Goal: Book appointment/travel/reservation

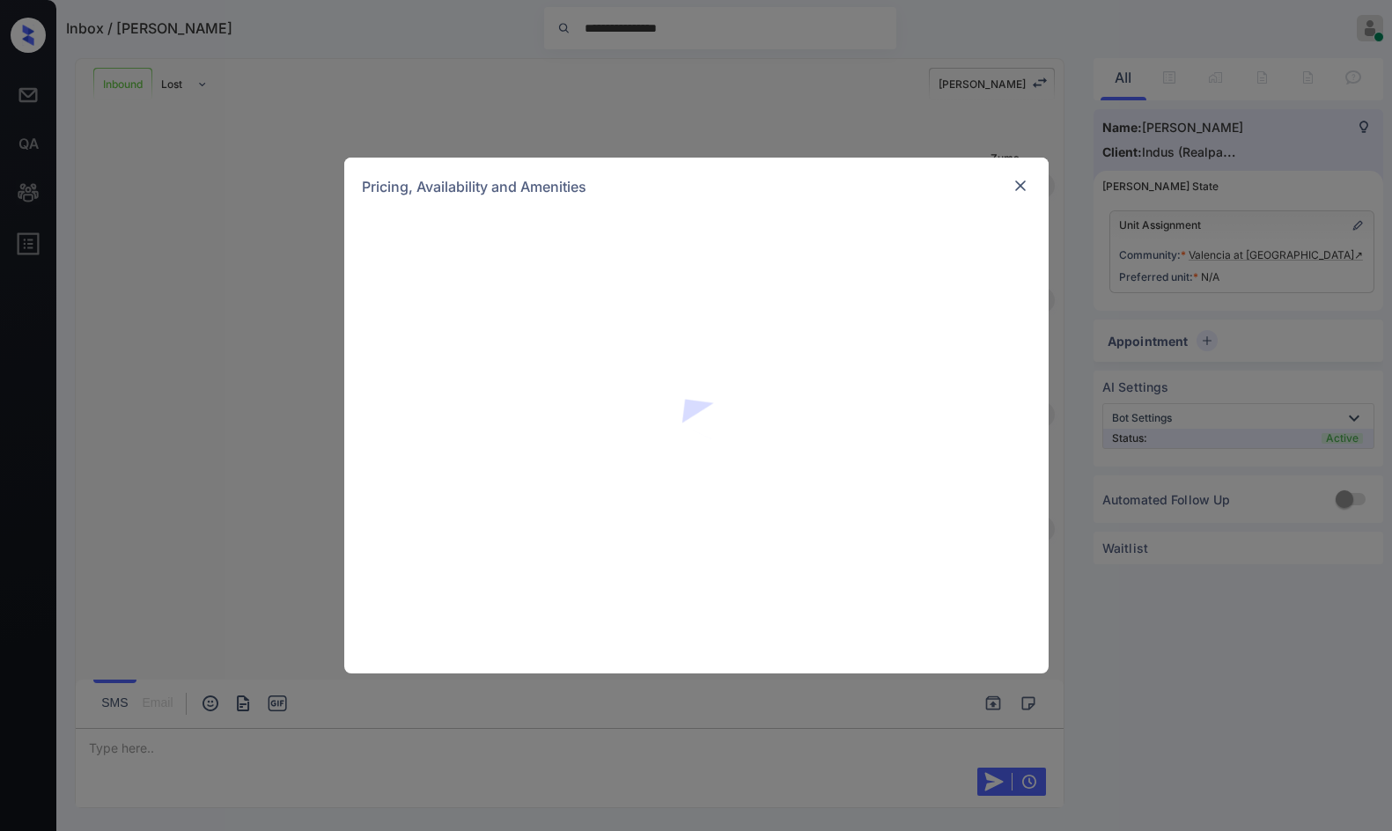
scroll to position [421, 0]
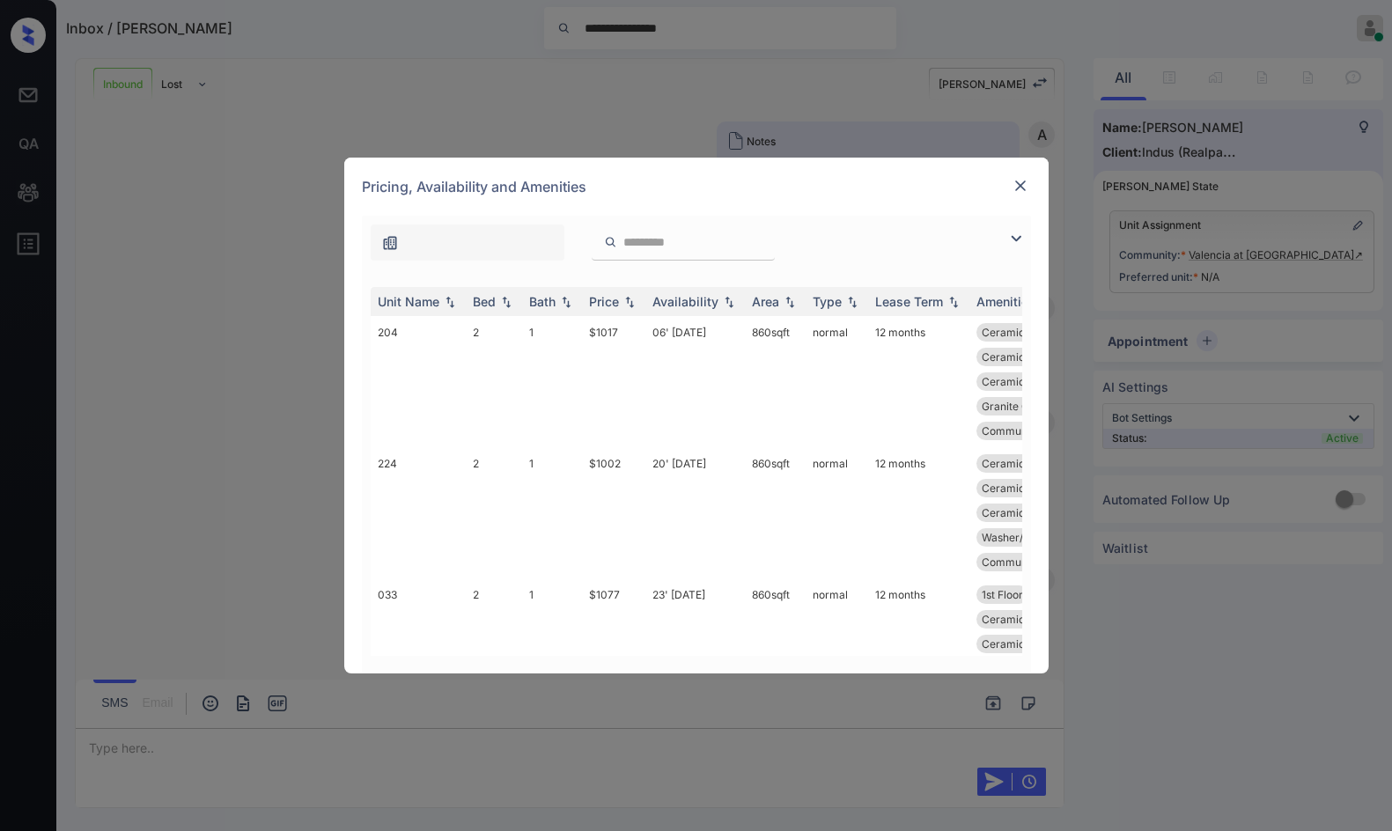
click at [1013, 233] on img at bounding box center [1015, 238] width 21 height 21
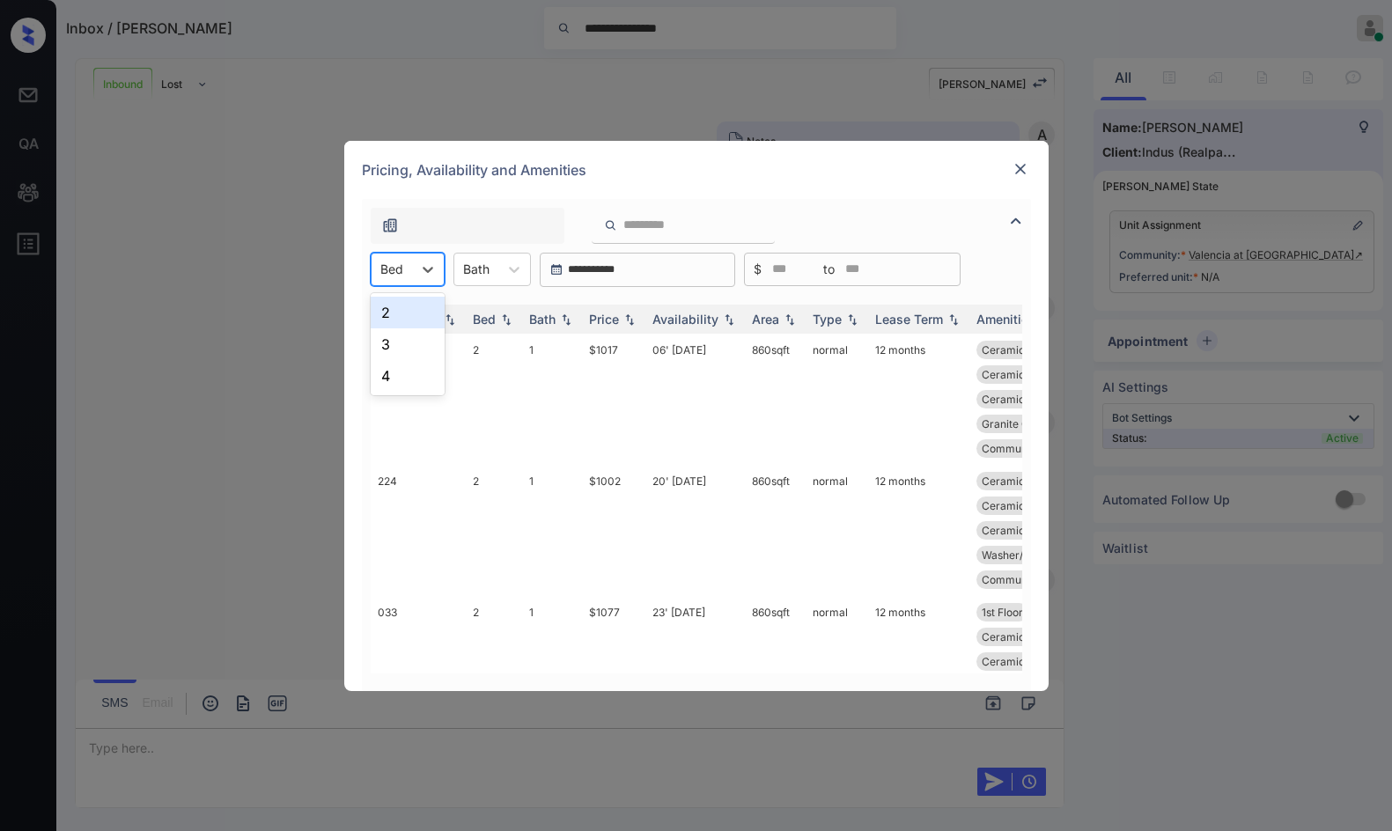
click at [384, 261] on div at bounding box center [391, 269] width 23 height 18
click at [1136, 189] on div "**********" at bounding box center [696, 415] width 1392 height 831
drag, startPoint x: 1180, startPoint y: 243, endPoint x: 1098, endPoint y: 203, distance: 91.7
click at [1182, 243] on div "**********" at bounding box center [696, 415] width 1392 height 831
click at [1022, 165] on img at bounding box center [1020, 169] width 18 height 18
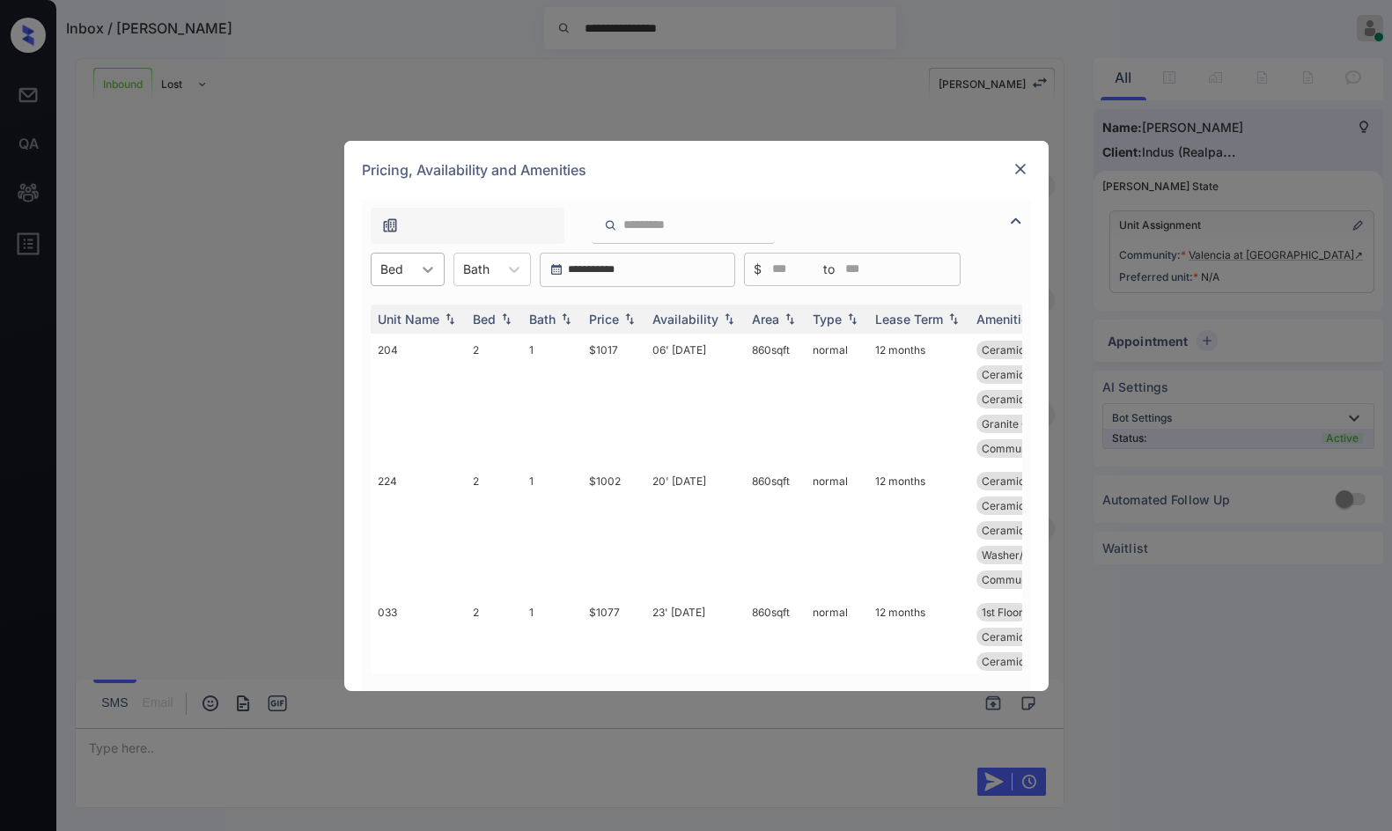
click at [432, 280] on div at bounding box center [428, 270] width 32 height 32
click at [402, 313] on div "2" at bounding box center [408, 313] width 74 height 32
click at [631, 312] on div "Price" at bounding box center [613, 319] width 49 height 15
click at [645, 488] on td "06' Aug 25" at bounding box center [694, 530] width 99 height 131
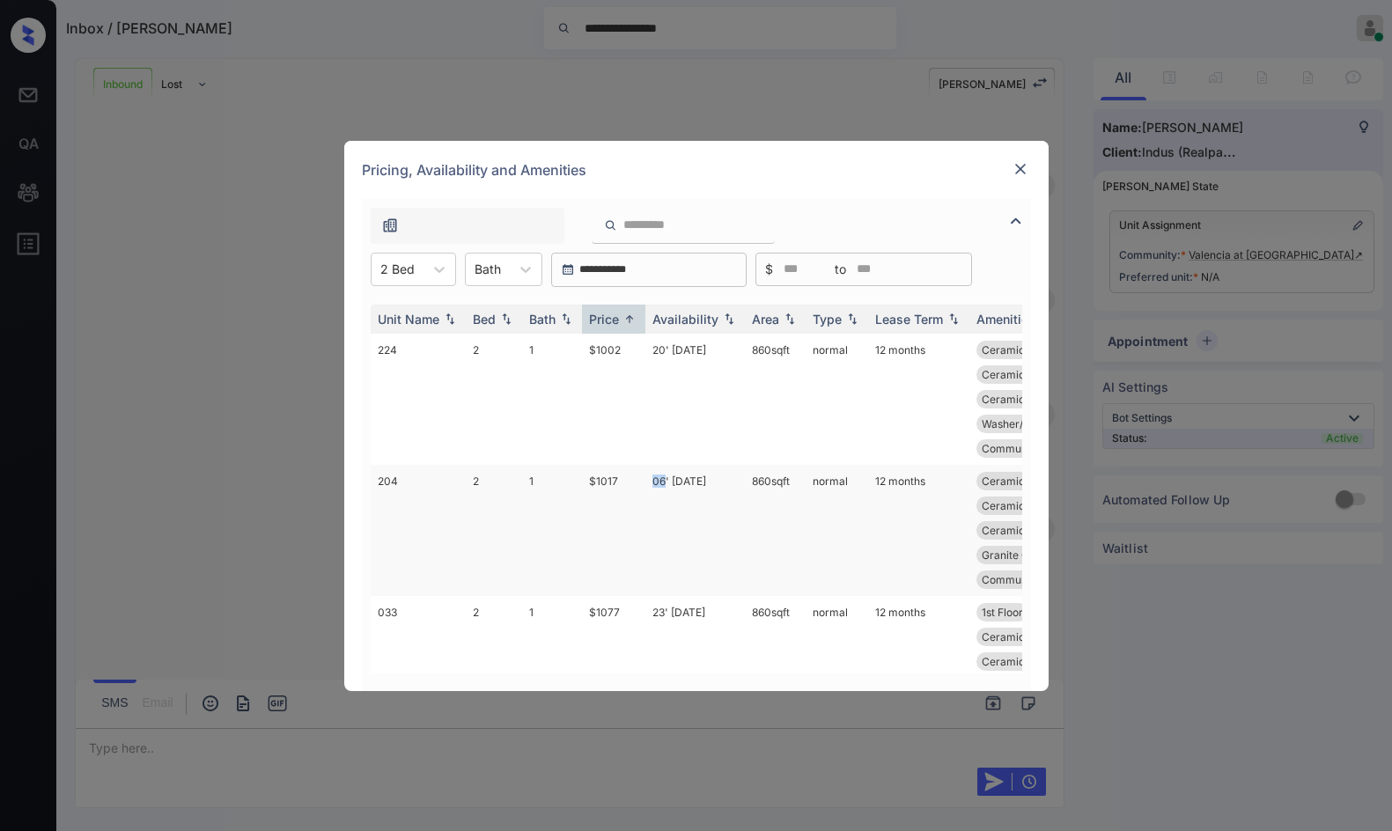
click at [645, 488] on td "06' Aug 25" at bounding box center [694, 530] width 99 height 131
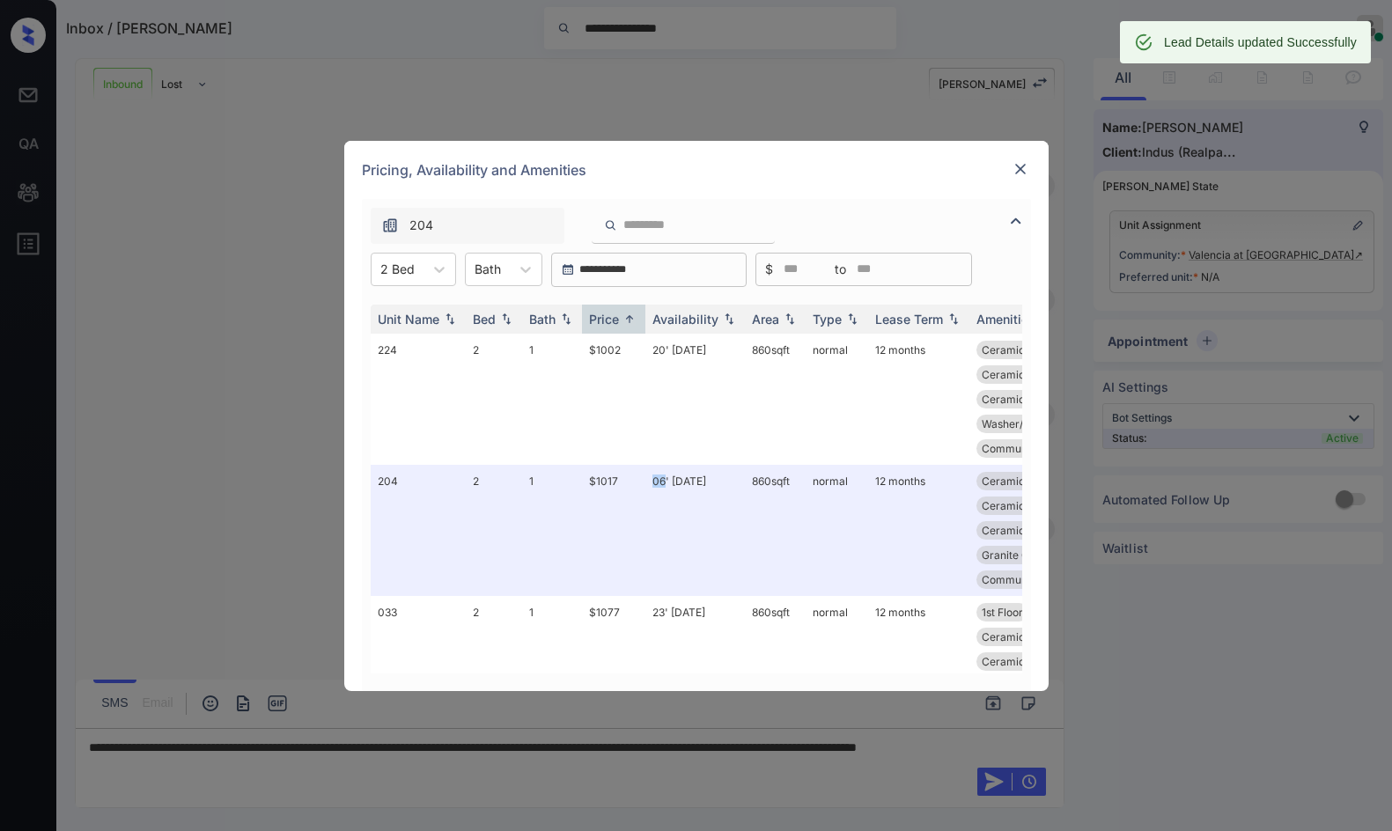
click at [1011, 168] on img at bounding box center [1020, 169] width 18 height 18
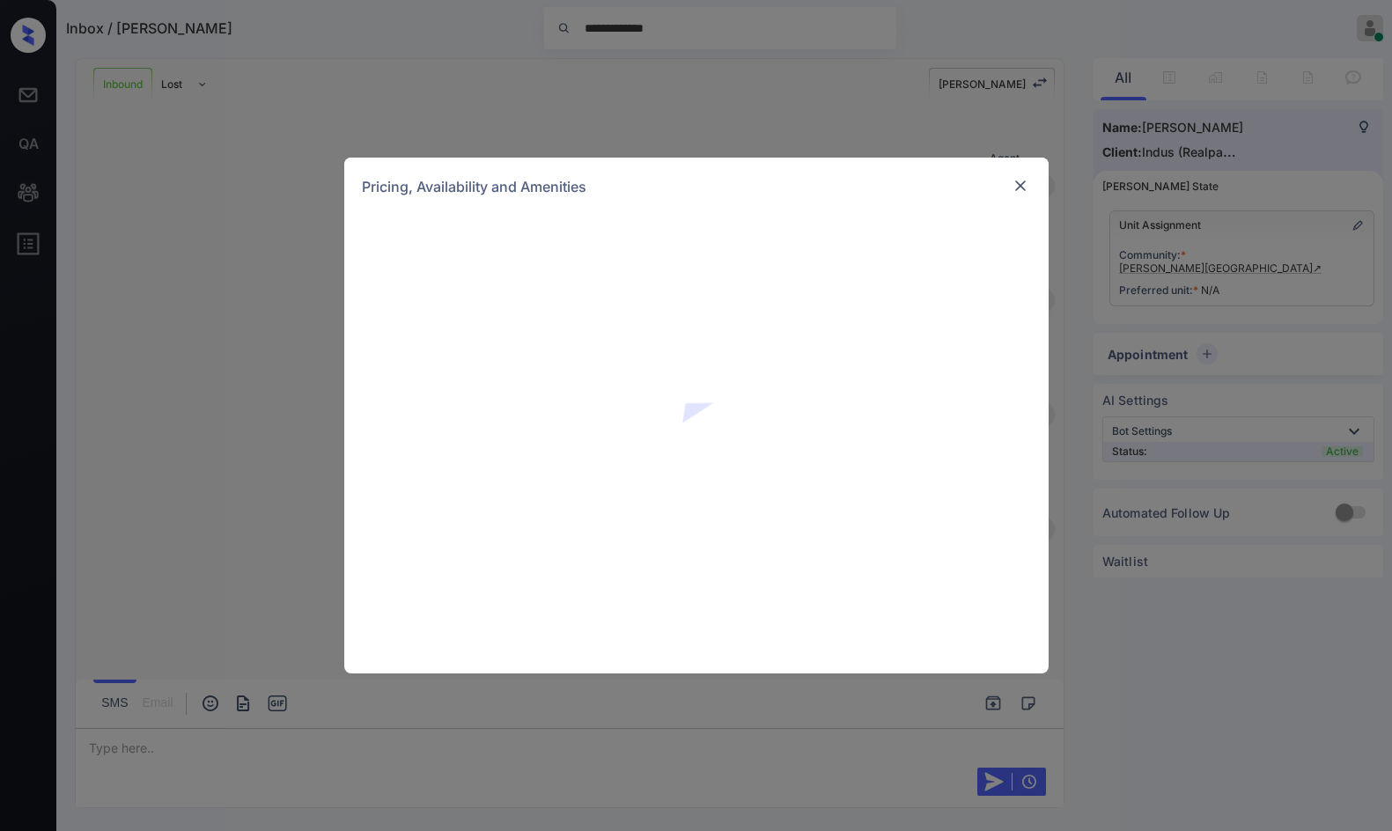
scroll to position [686, 0]
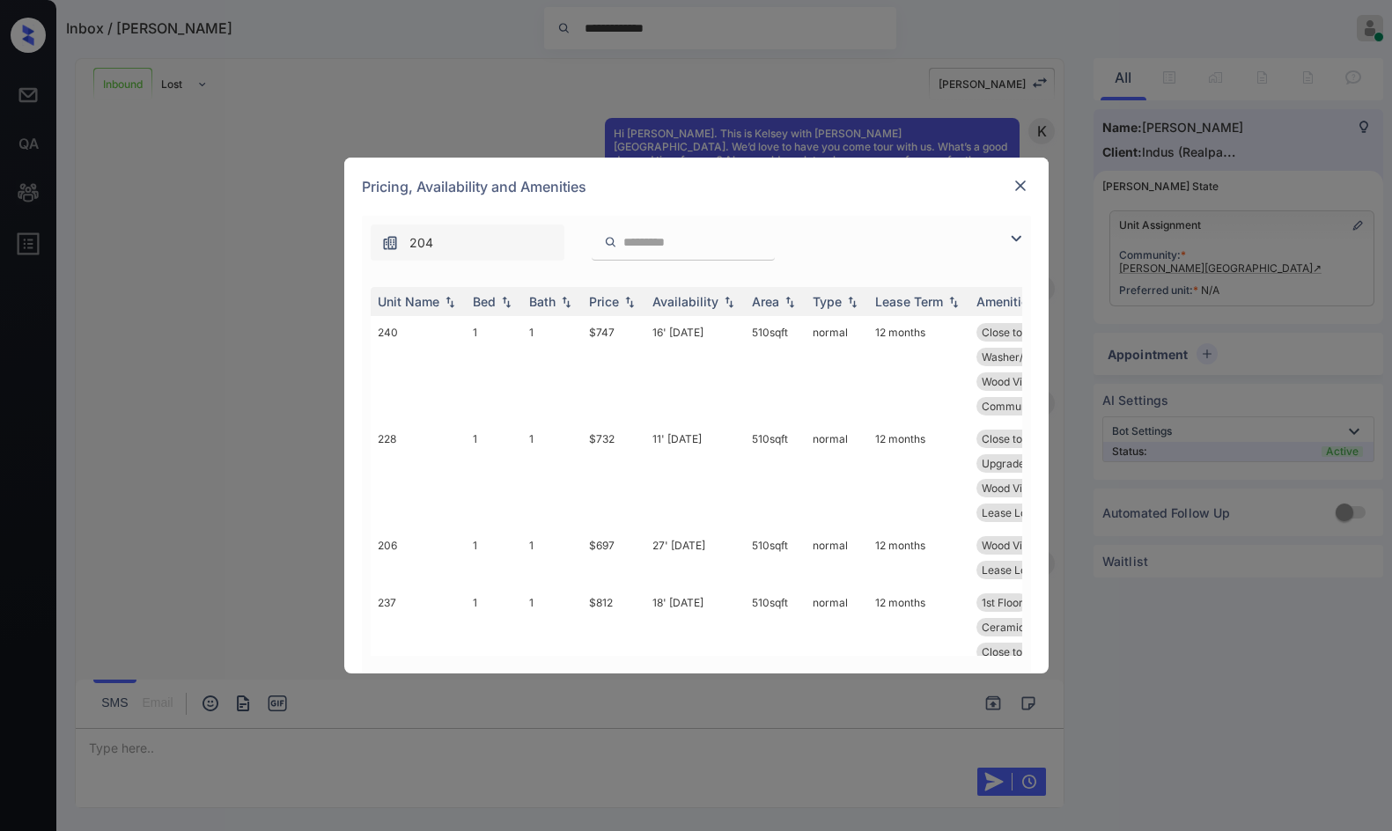
click at [1024, 240] on img at bounding box center [1015, 238] width 21 height 21
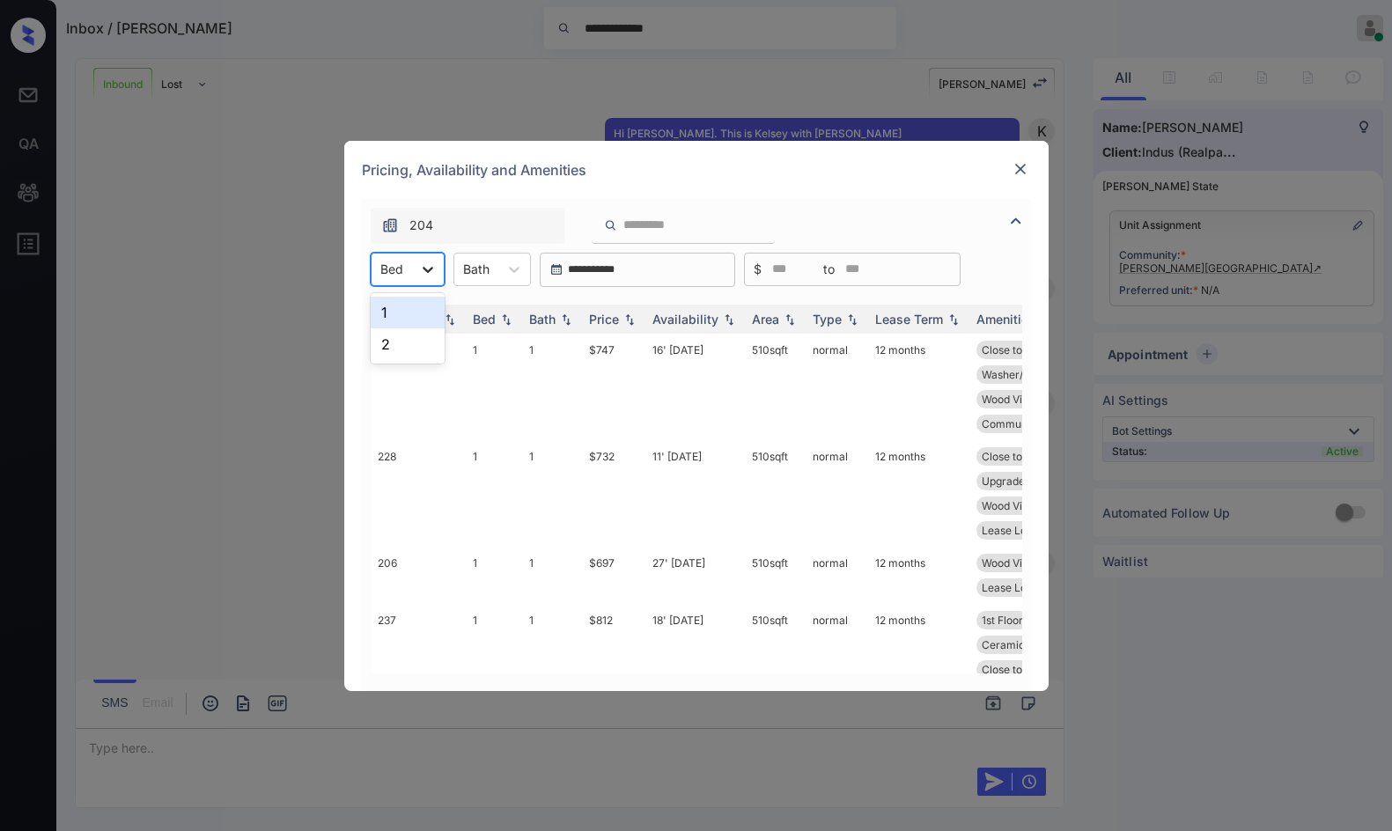
click at [414, 258] on div at bounding box center [428, 270] width 32 height 32
click at [412, 322] on div "1" at bounding box center [408, 313] width 74 height 32
click at [624, 315] on img at bounding box center [630, 319] width 18 height 12
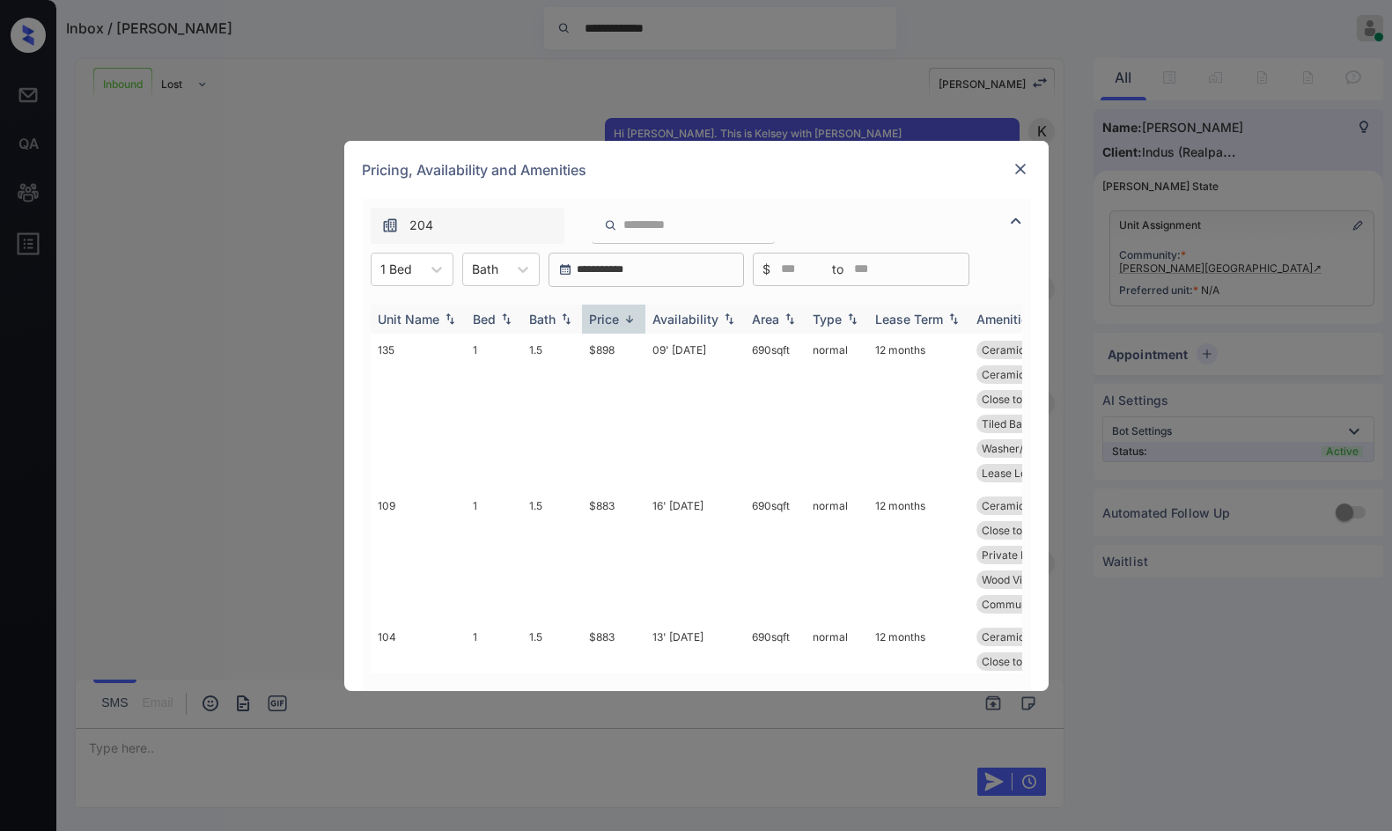
click at [624, 315] on img at bounding box center [630, 319] width 18 height 13
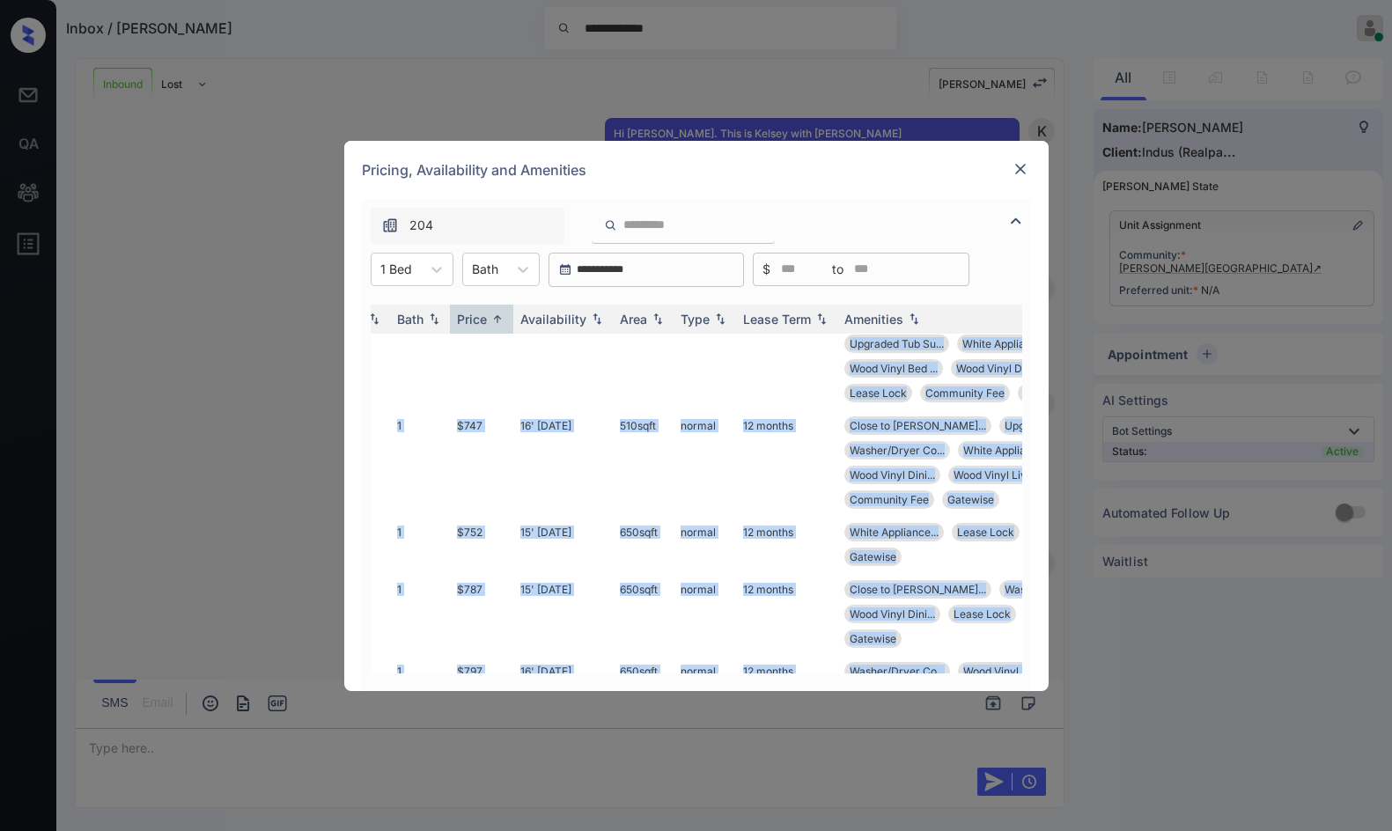
scroll to position [88, 282]
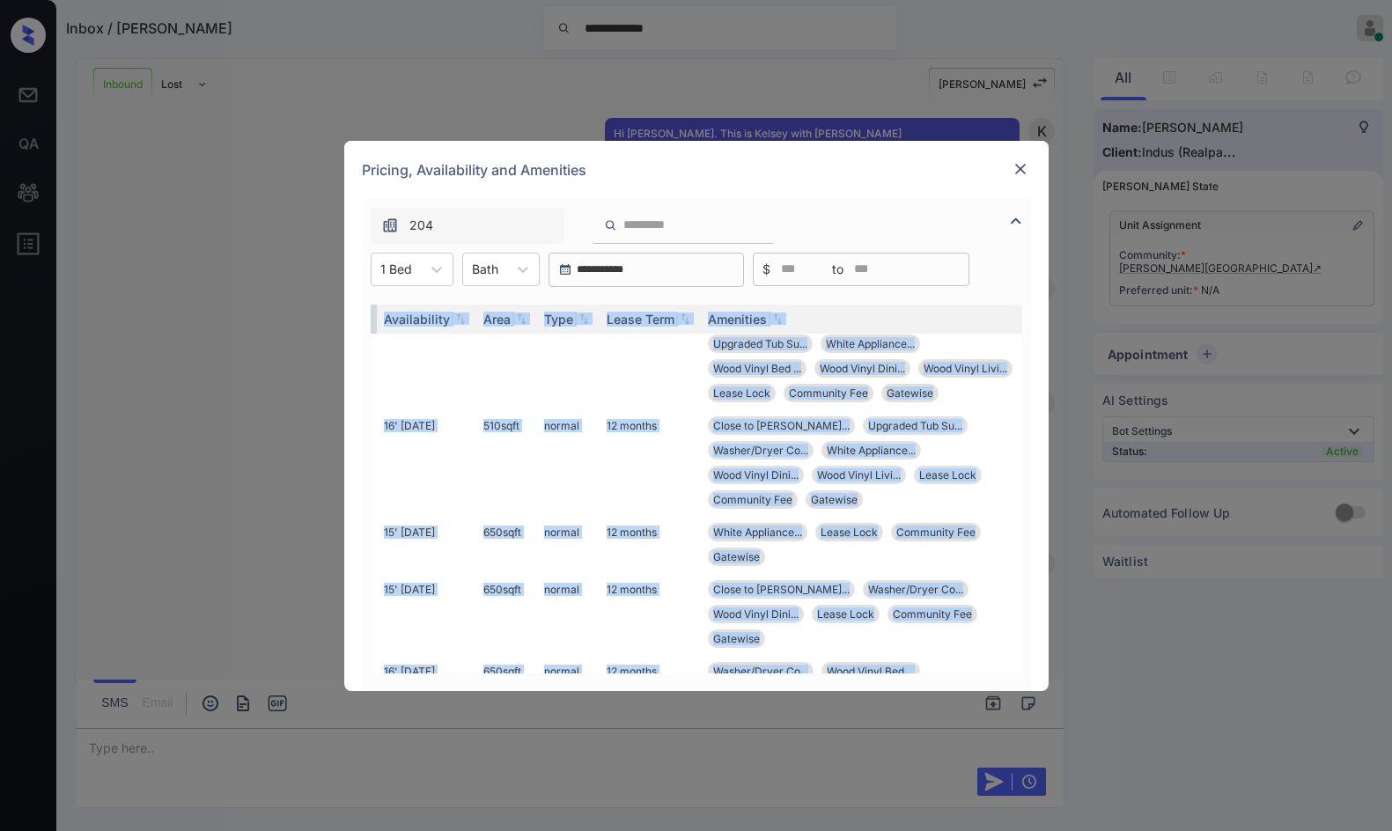
drag, startPoint x: 1015, startPoint y: 369, endPoint x: 1011, endPoint y: 342, distance: 27.5
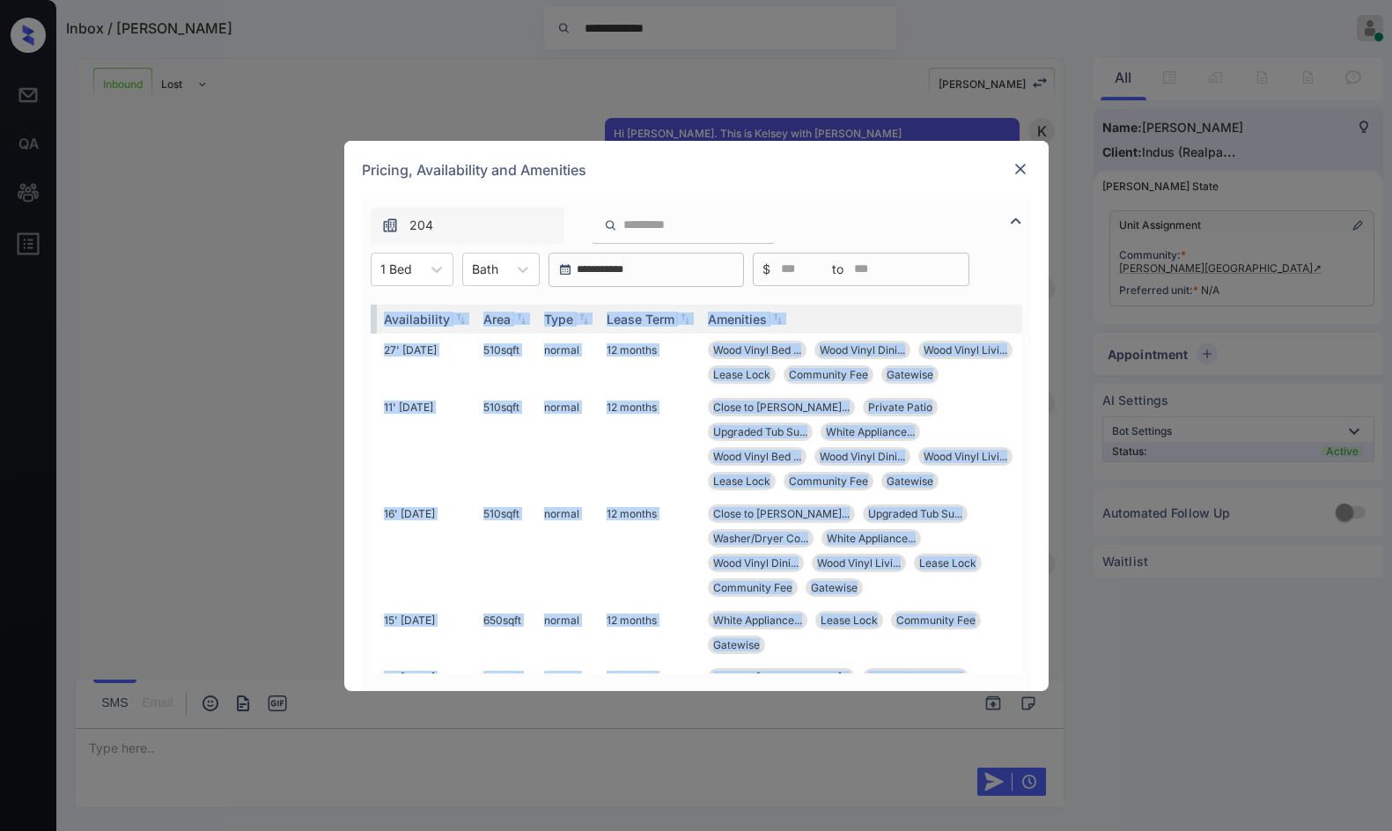
scroll to position [0, 0]
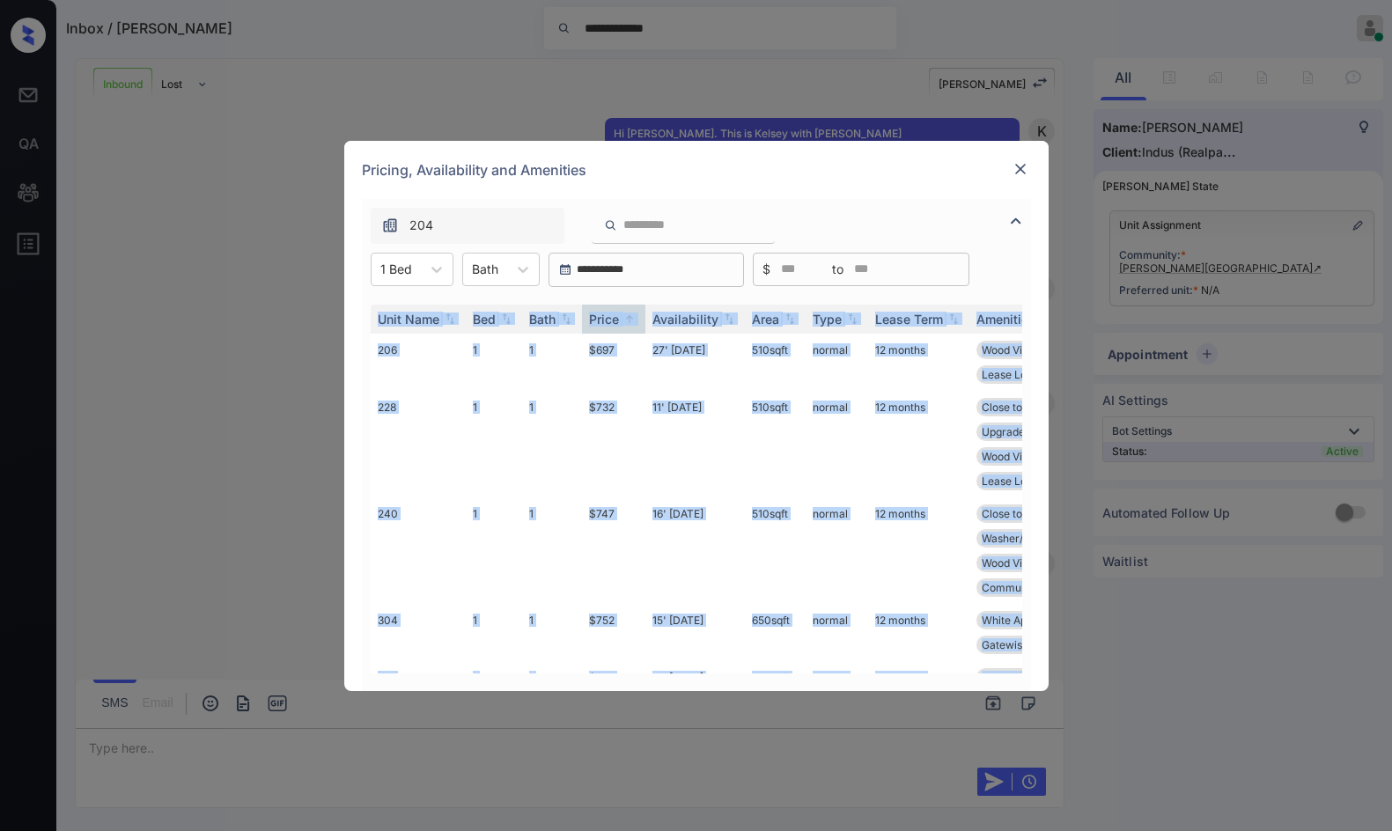
click at [1024, 168] on img at bounding box center [1020, 169] width 18 height 18
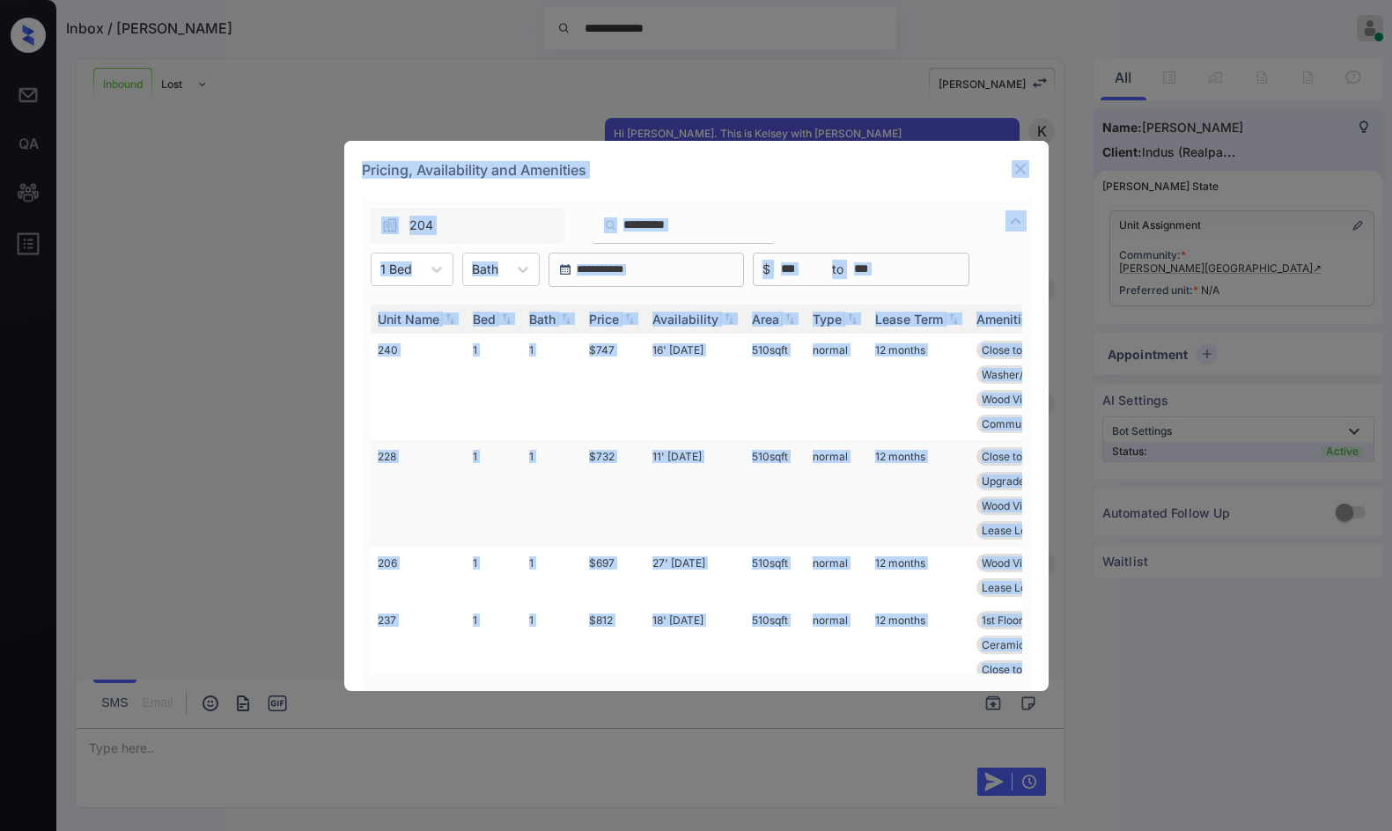
click at [610, 463] on td "$732" at bounding box center [613, 493] width 63 height 107
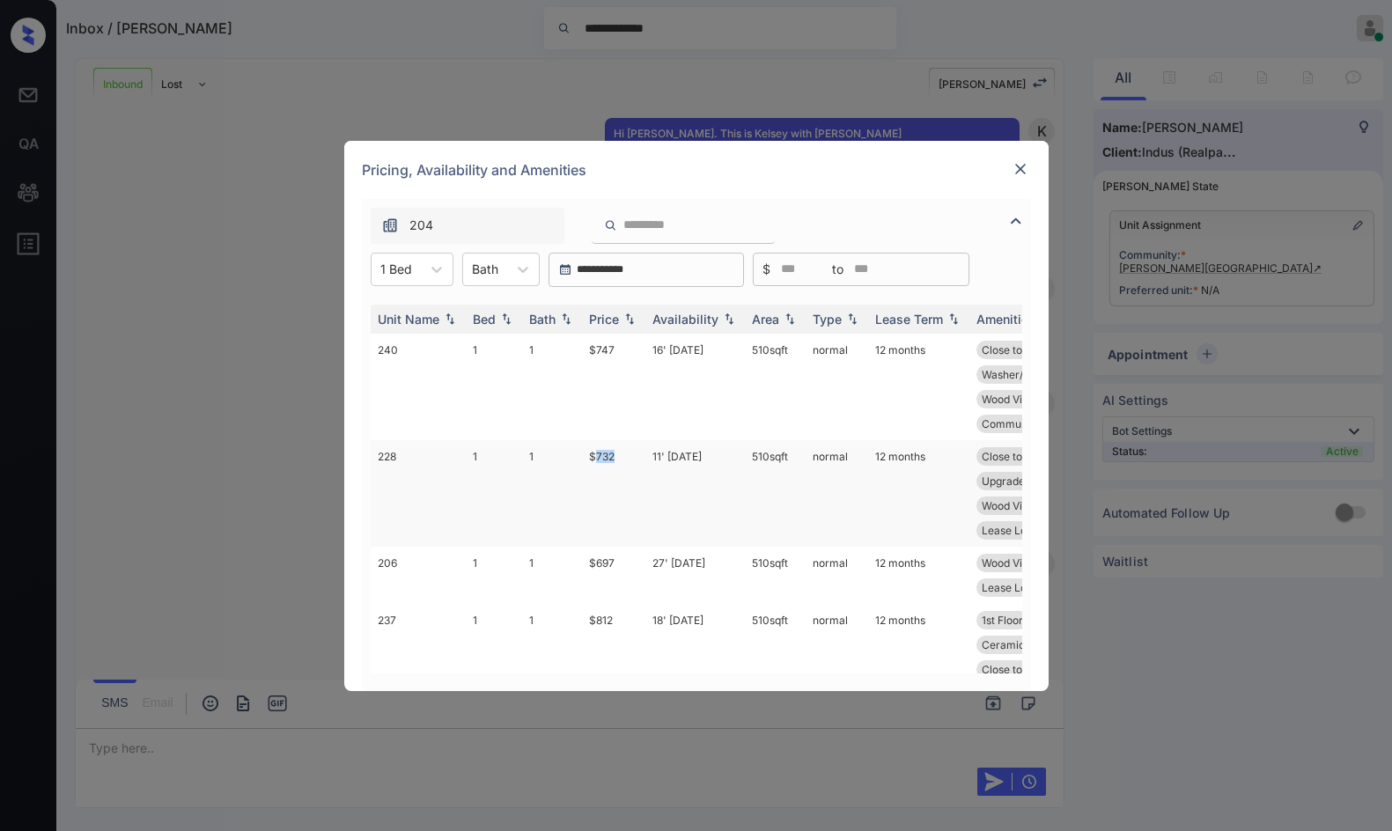
click at [610, 463] on td "$732" at bounding box center [613, 493] width 63 height 107
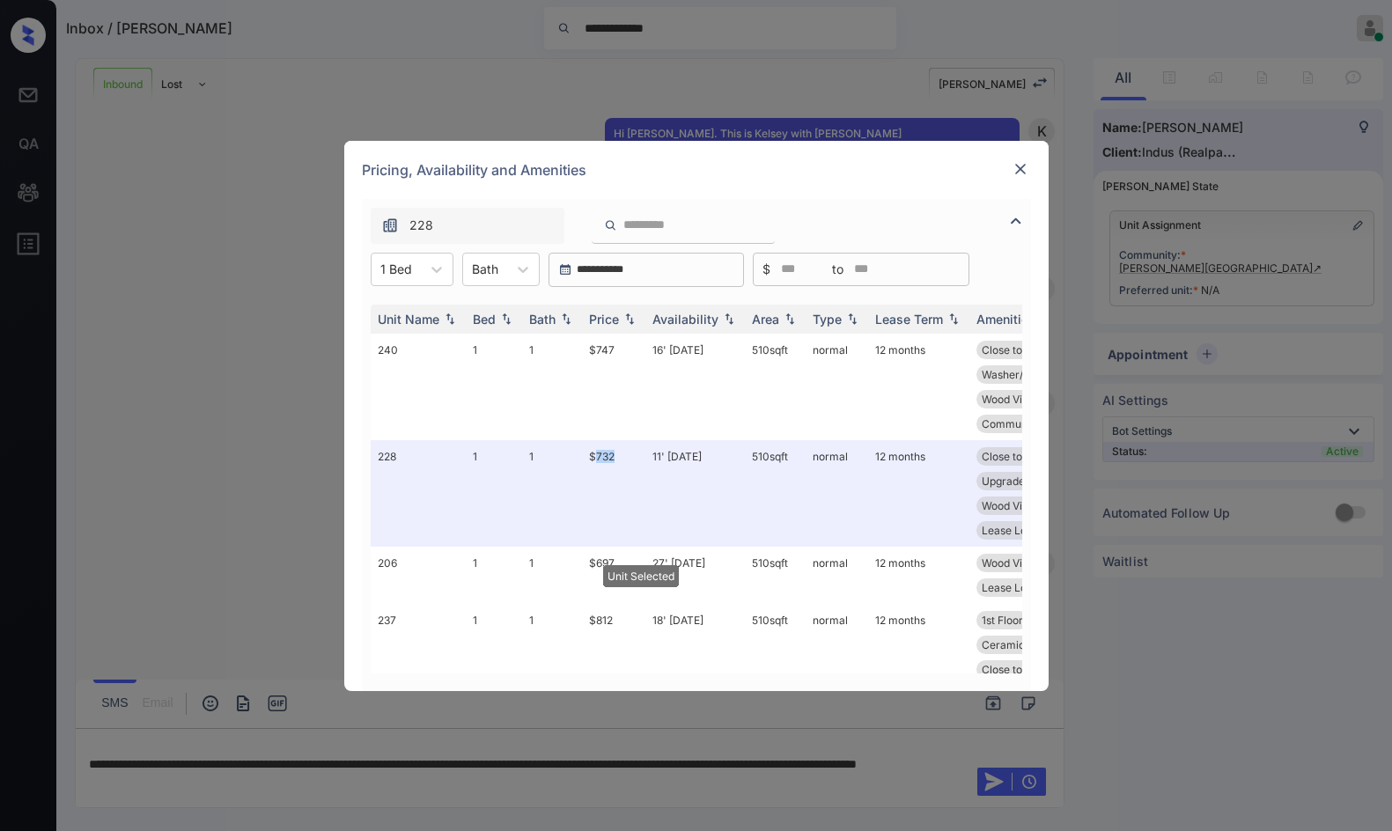
click at [1016, 165] on img at bounding box center [1020, 169] width 18 height 18
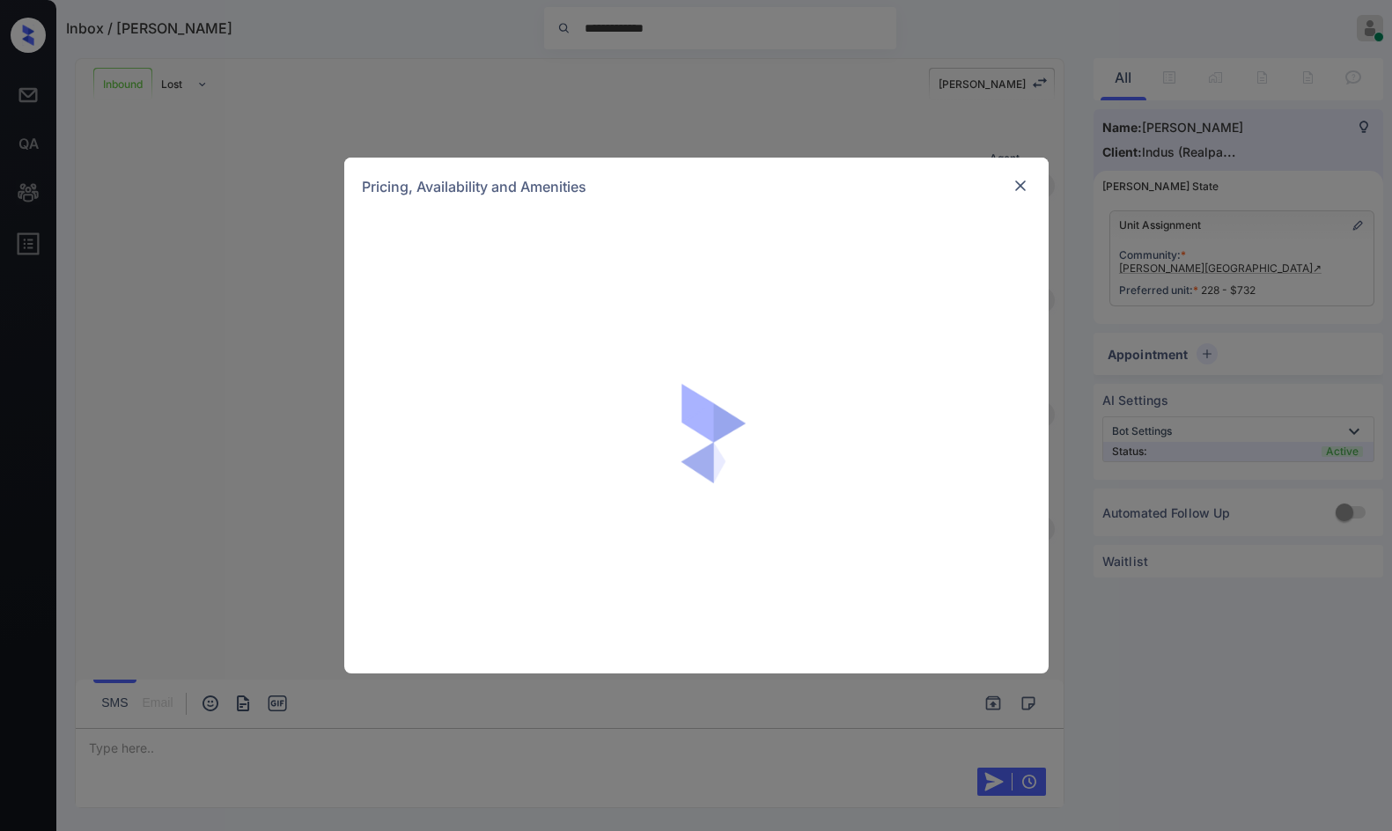
scroll to position [800, 0]
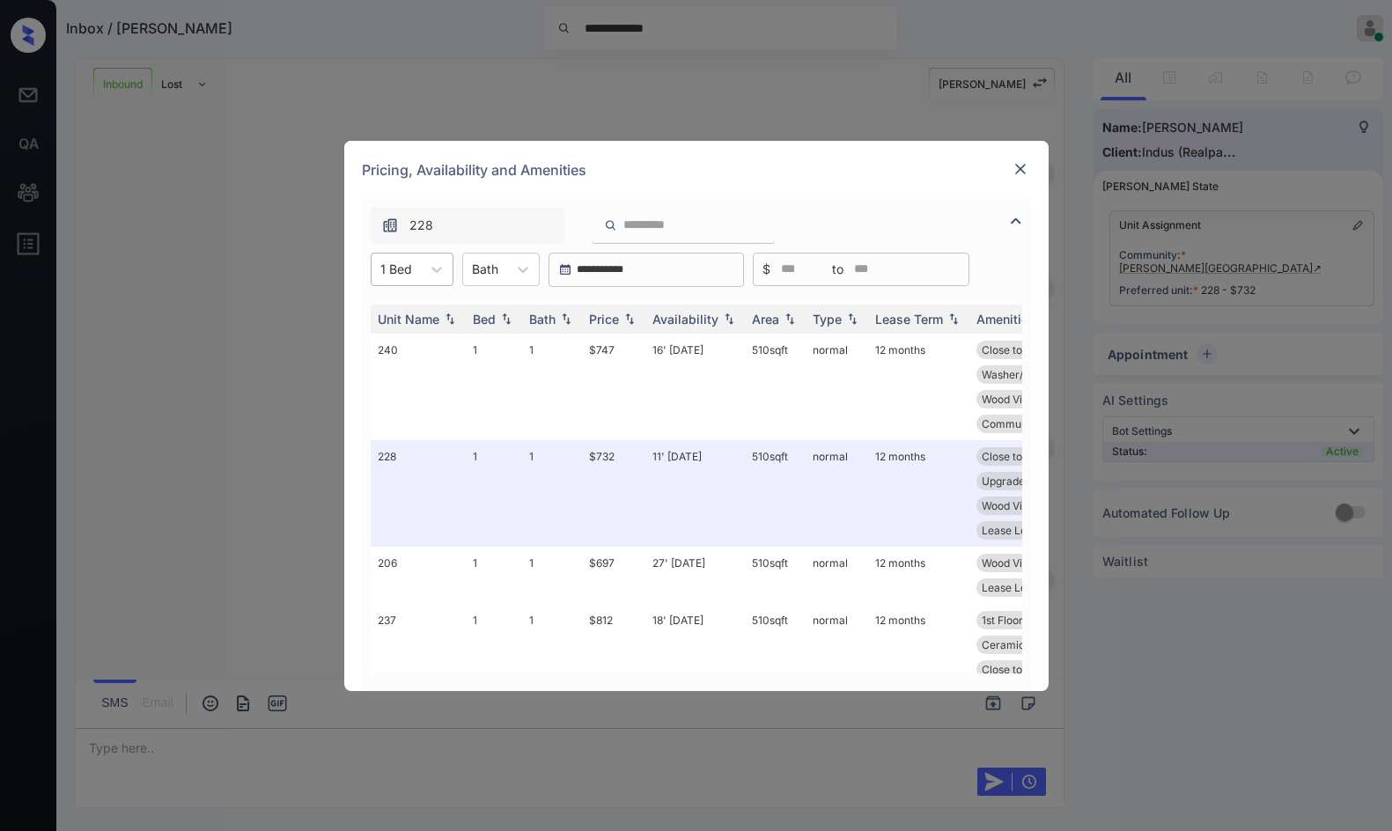
click at [414, 258] on div "1 Bed" at bounding box center [395, 269] width 49 height 26
click at [420, 358] on div "2" at bounding box center [412, 344] width 83 height 32
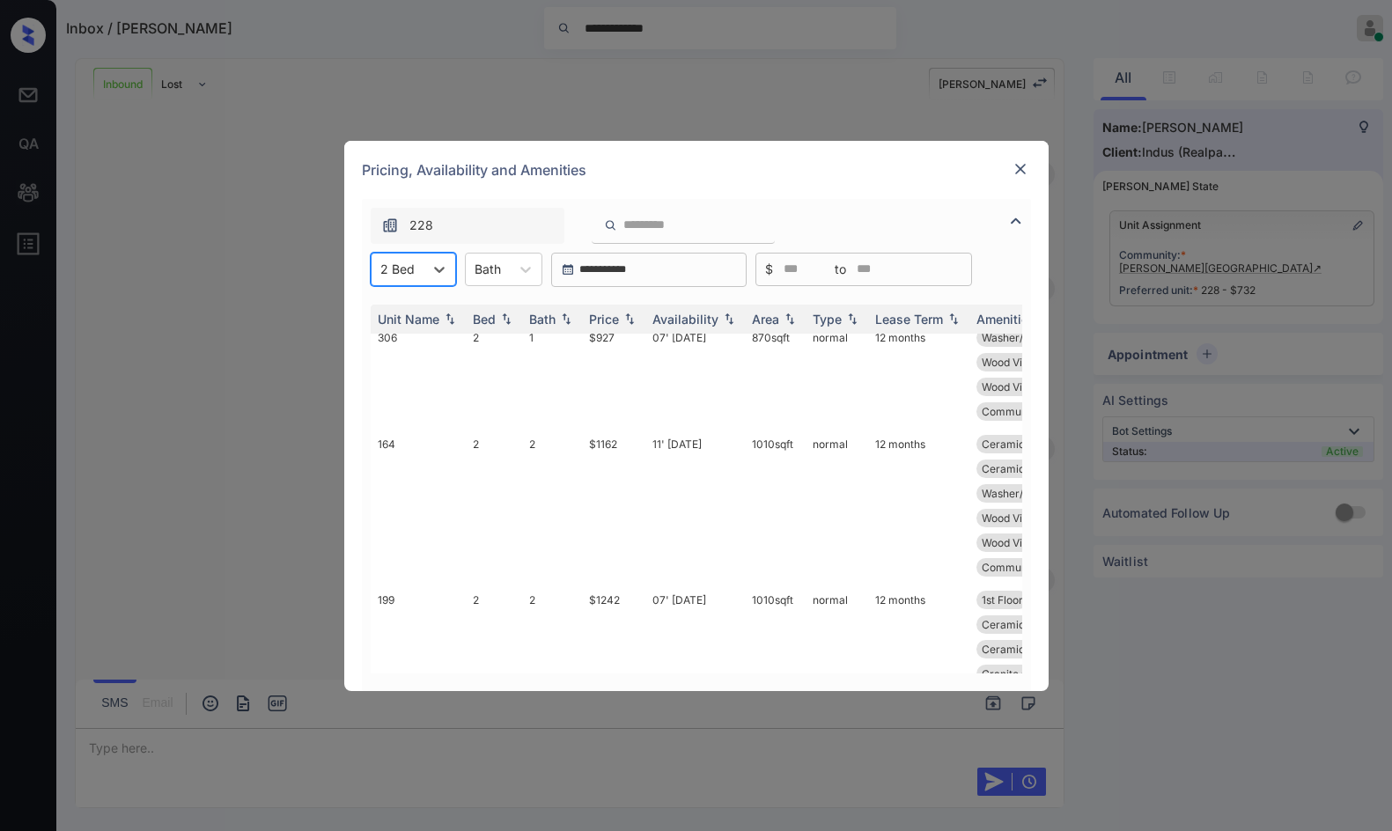
scroll to position [124, 0]
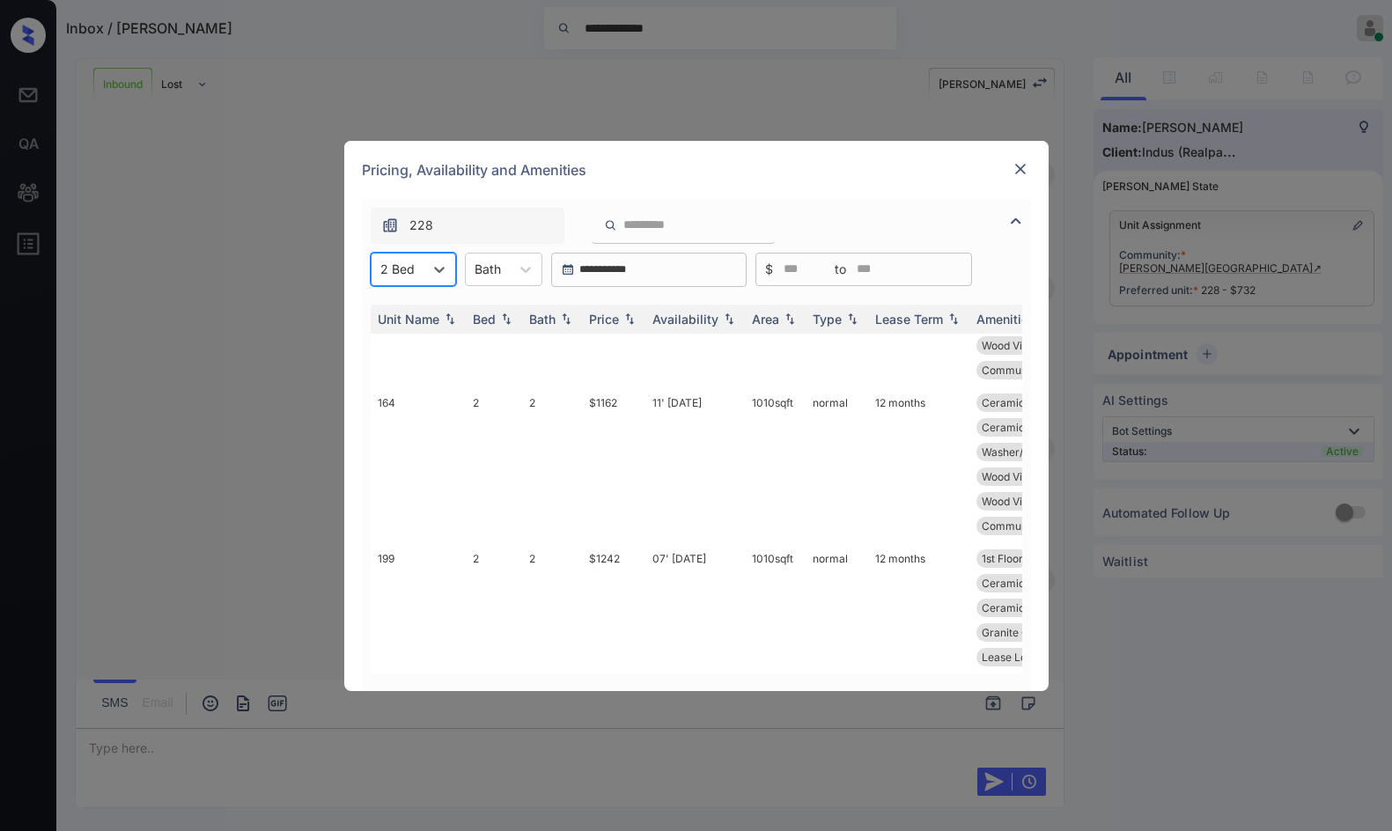
click at [149, 468] on div "**********" at bounding box center [696, 415] width 1392 height 831
click at [1014, 169] on img at bounding box center [1020, 169] width 18 height 18
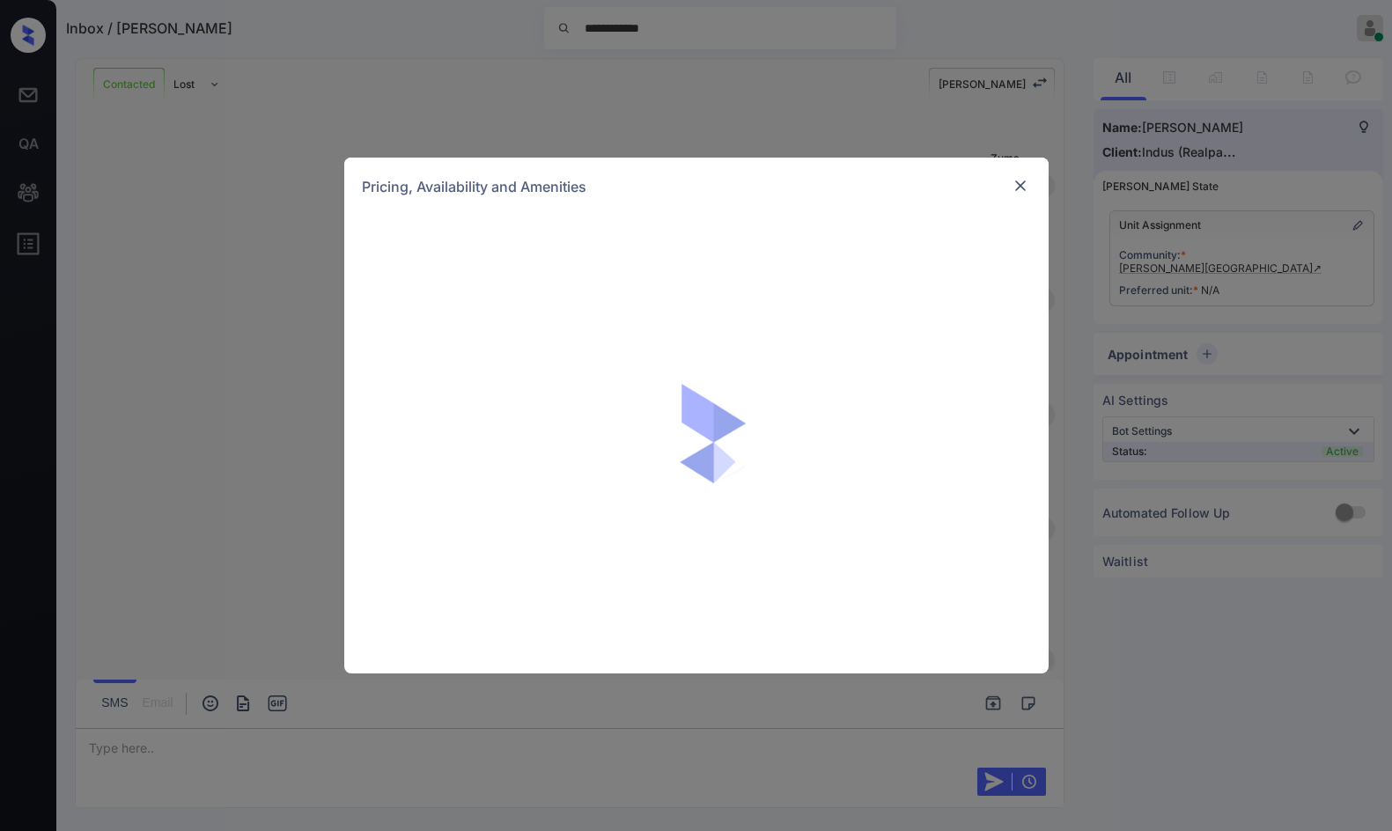
scroll to position [343, 0]
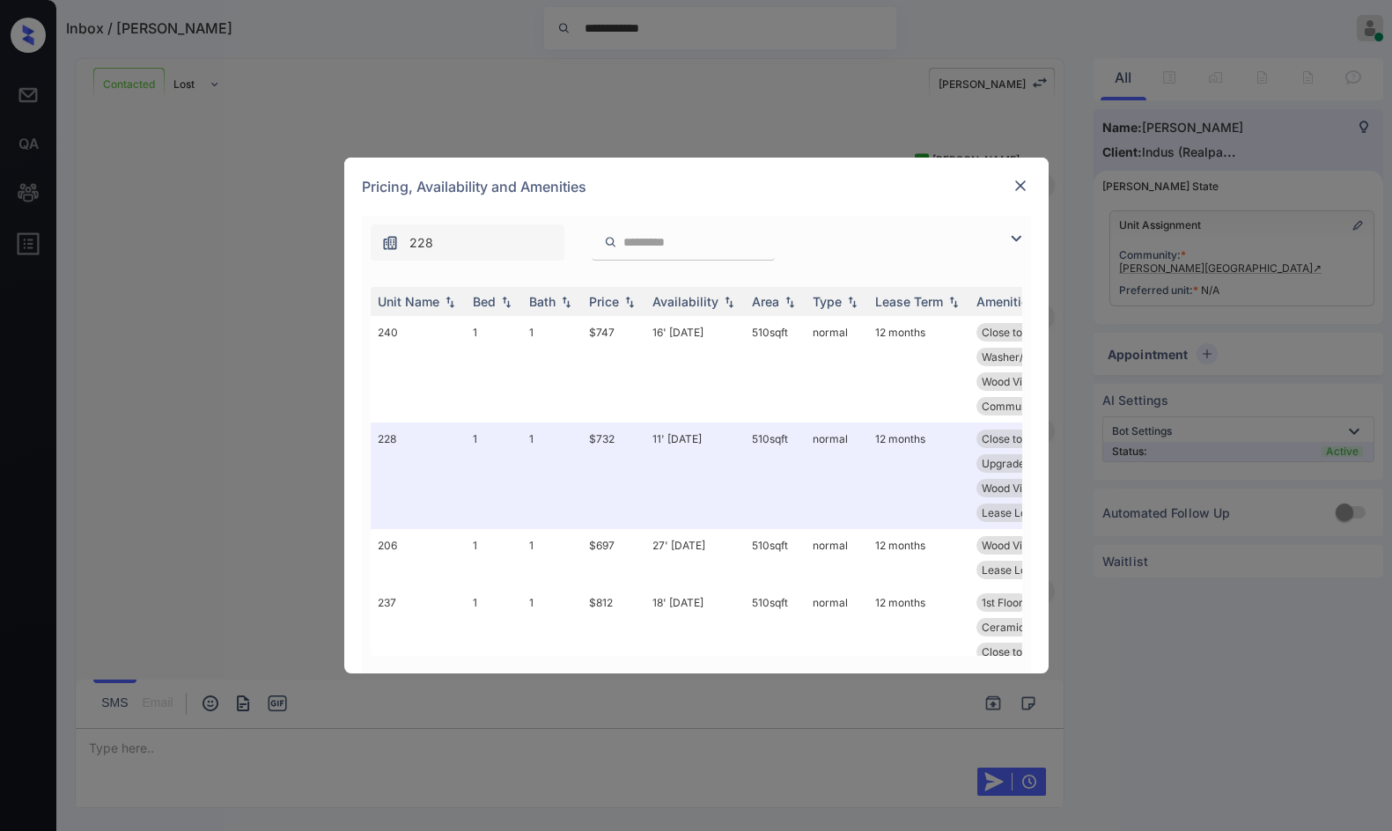
click at [1025, 237] on img at bounding box center [1015, 238] width 21 height 21
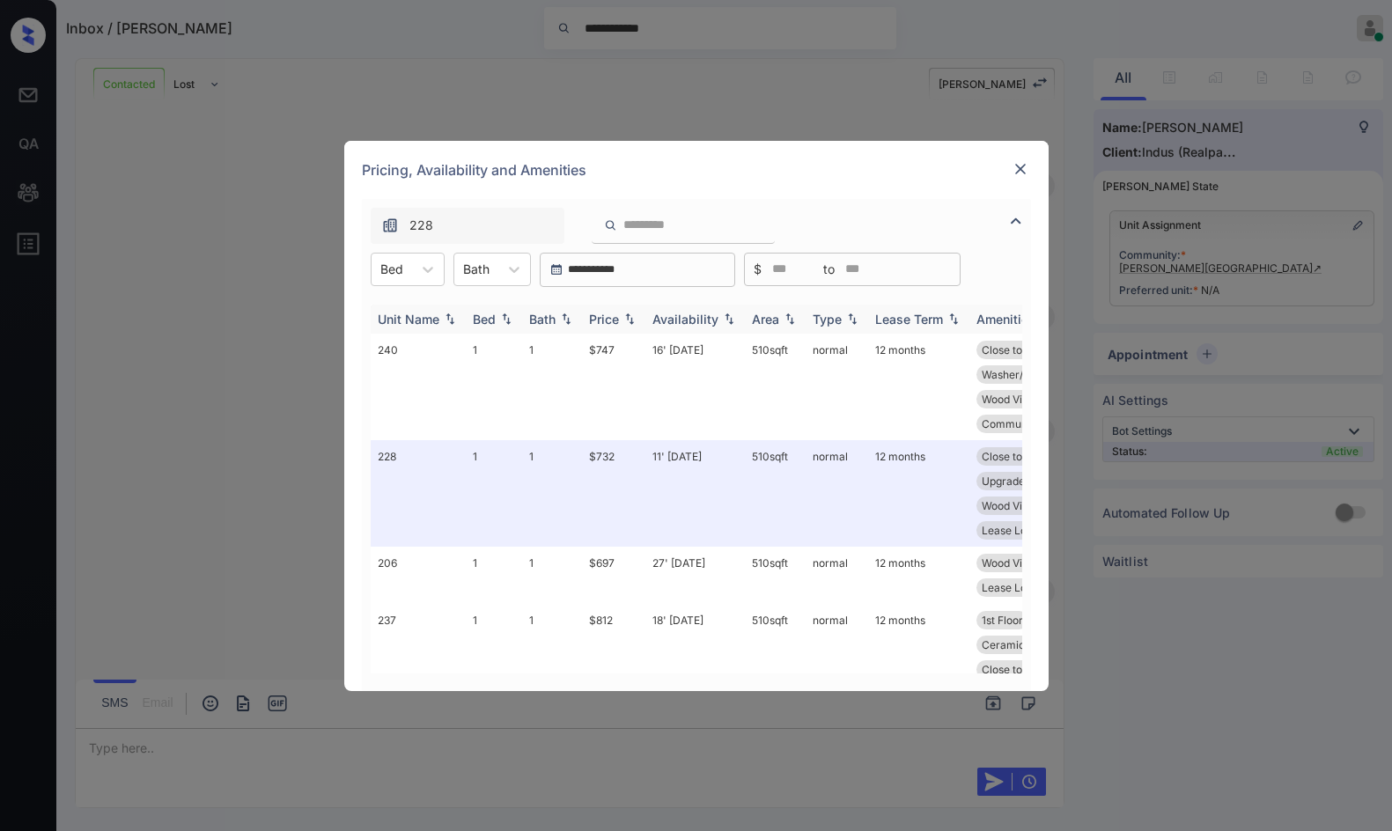
drag, startPoint x: 445, startPoint y: 265, endPoint x: 408, endPoint y: 313, distance: 60.2
click at [444, 265] on div "**********" at bounding box center [696, 270] width 669 height 34
click at [439, 259] on div at bounding box center [428, 270] width 32 height 32
click at [426, 310] on div "1" at bounding box center [408, 313] width 74 height 32
click at [622, 316] on img at bounding box center [630, 319] width 18 height 12
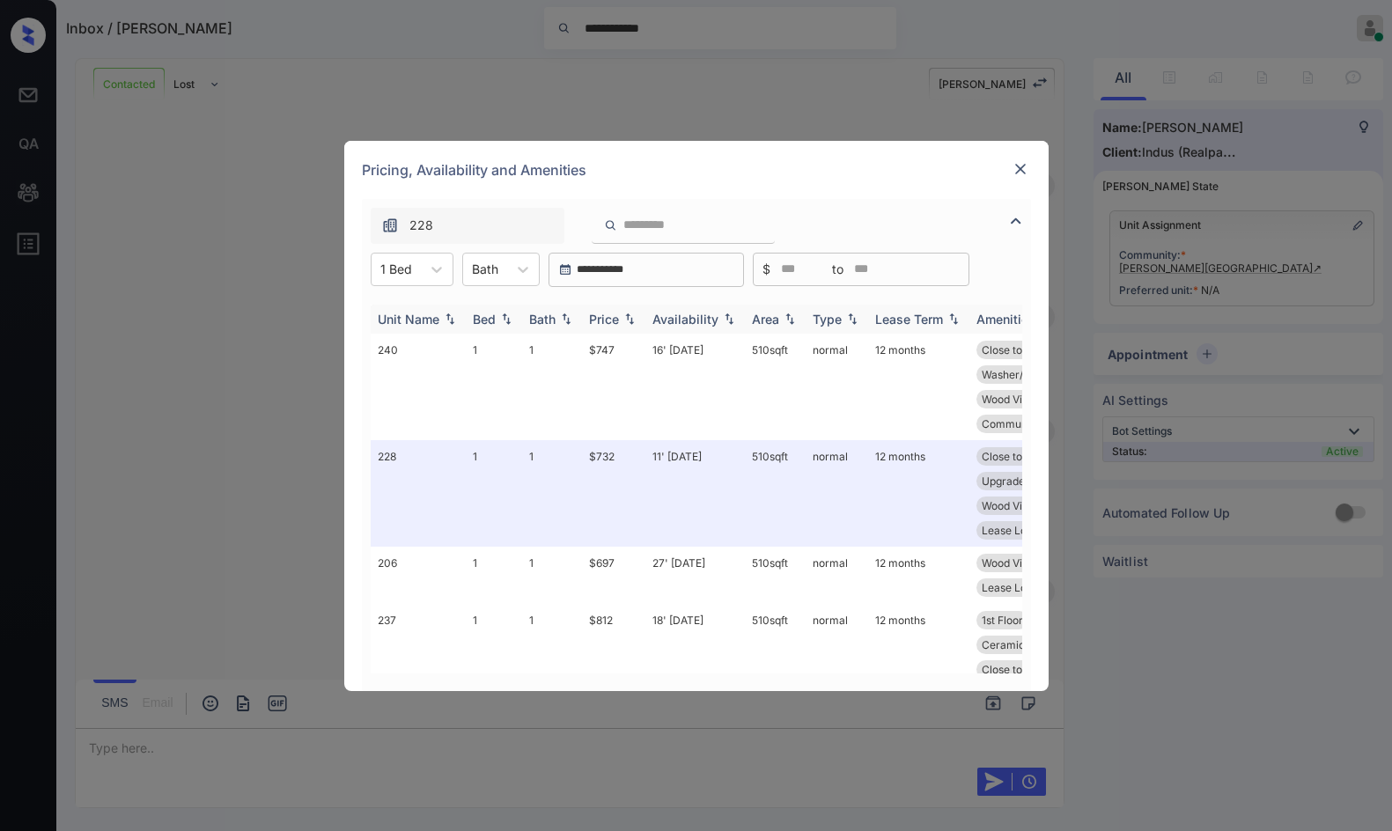
click at [622, 316] on img at bounding box center [630, 319] width 18 height 12
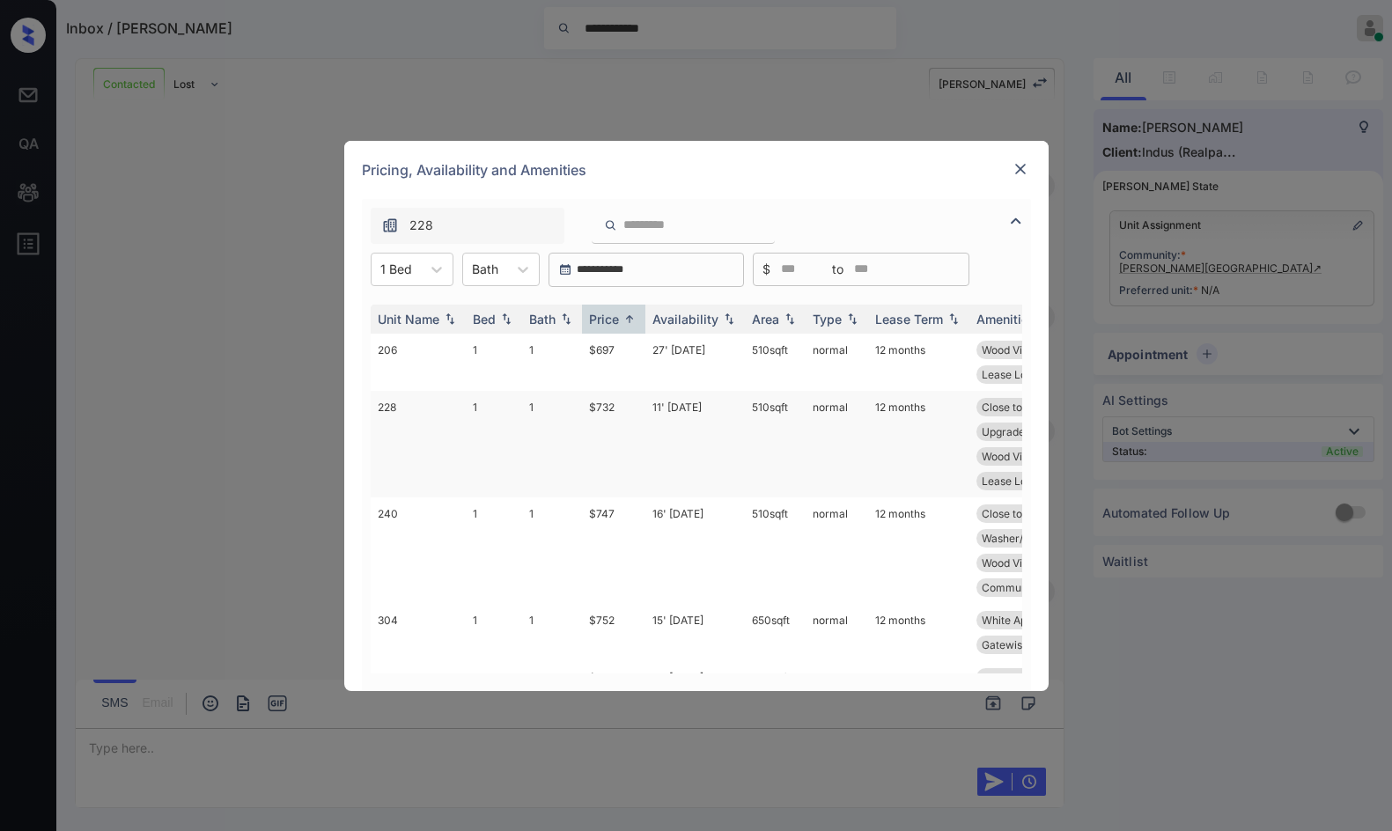
click at [636, 445] on td "$732" at bounding box center [613, 444] width 63 height 107
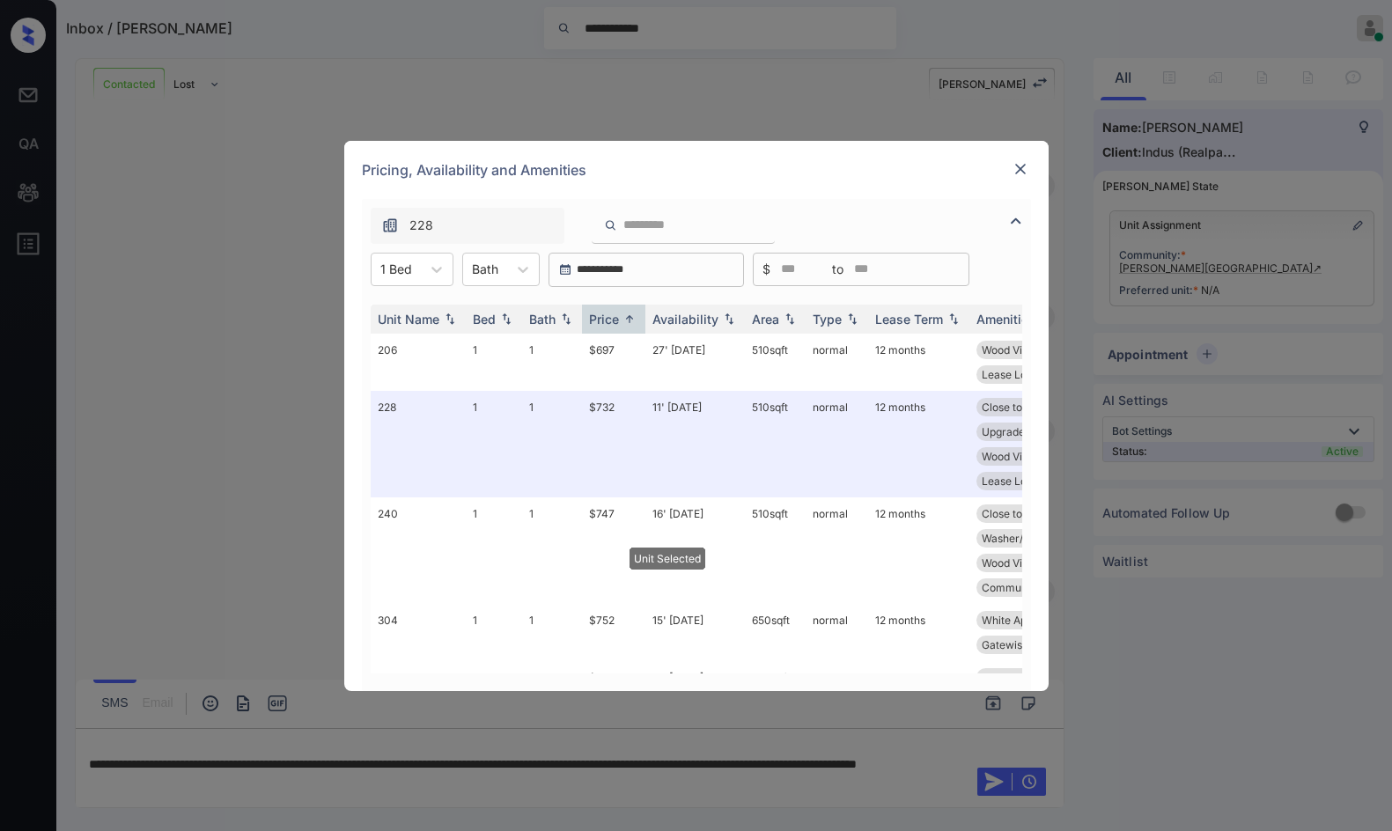
click at [1028, 167] on img at bounding box center [1020, 169] width 18 height 18
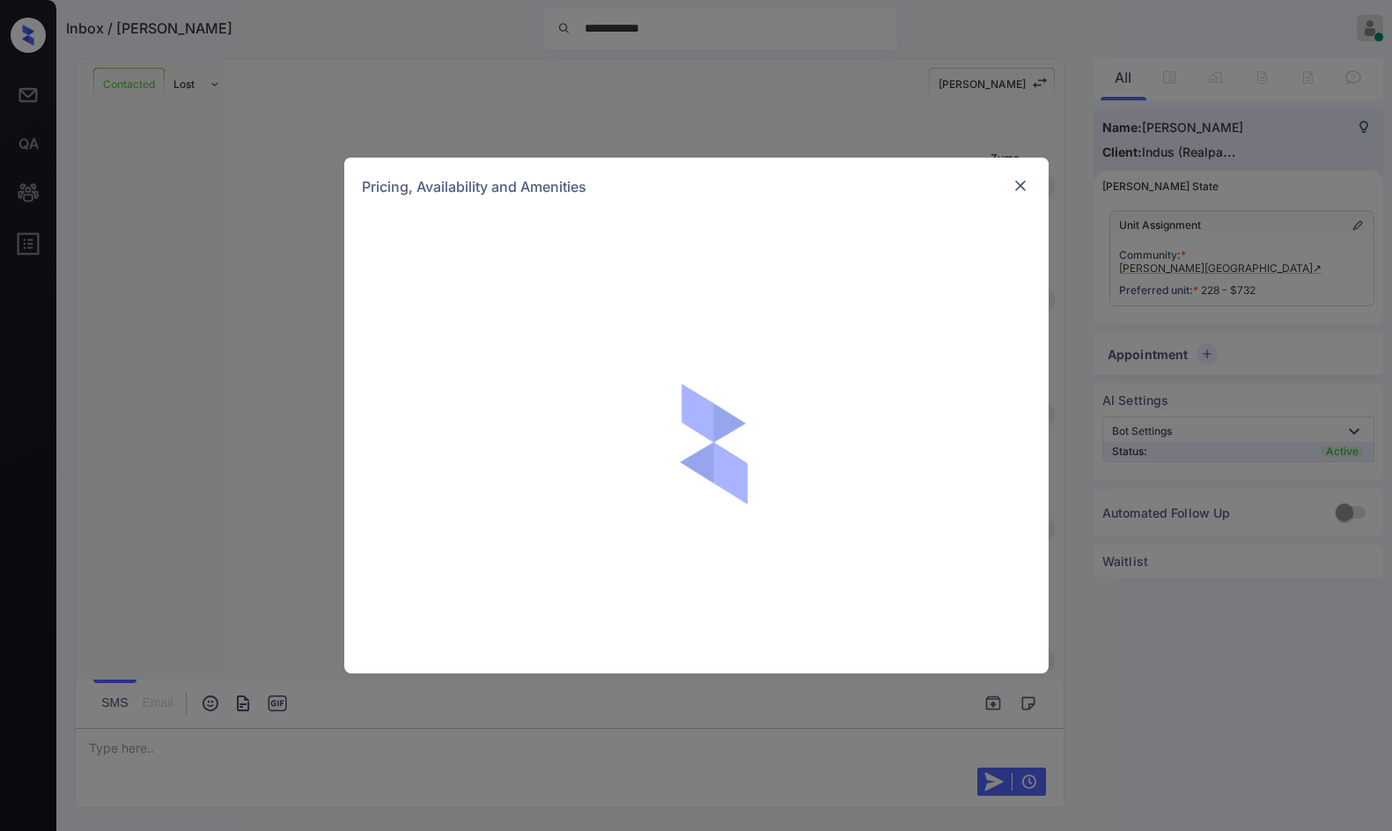
scroll to position [1225, 0]
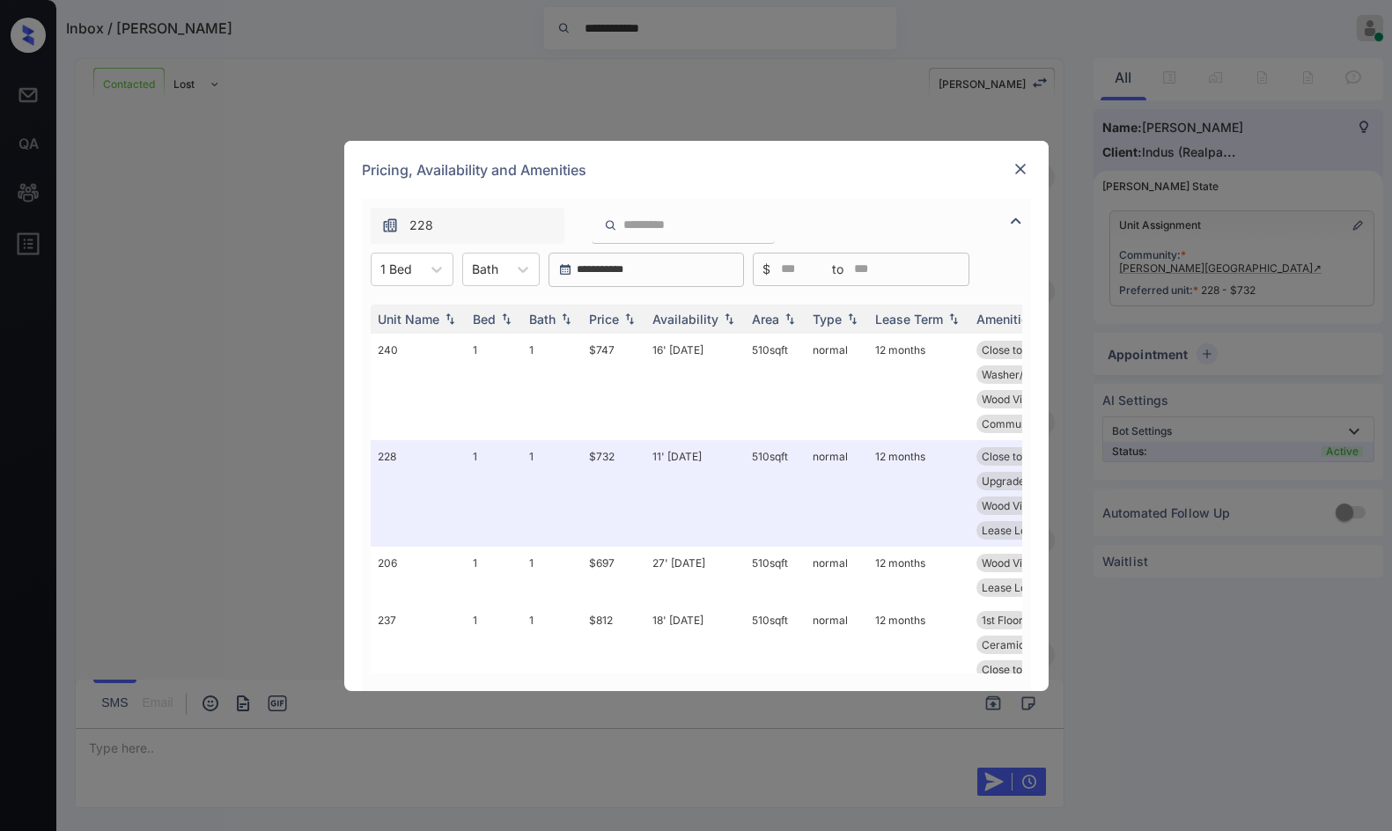
click at [1016, 179] on div at bounding box center [1020, 169] width 21 height 23
click at [1012, 173] on img at bounding box center [1020, 169] width 18 height 18
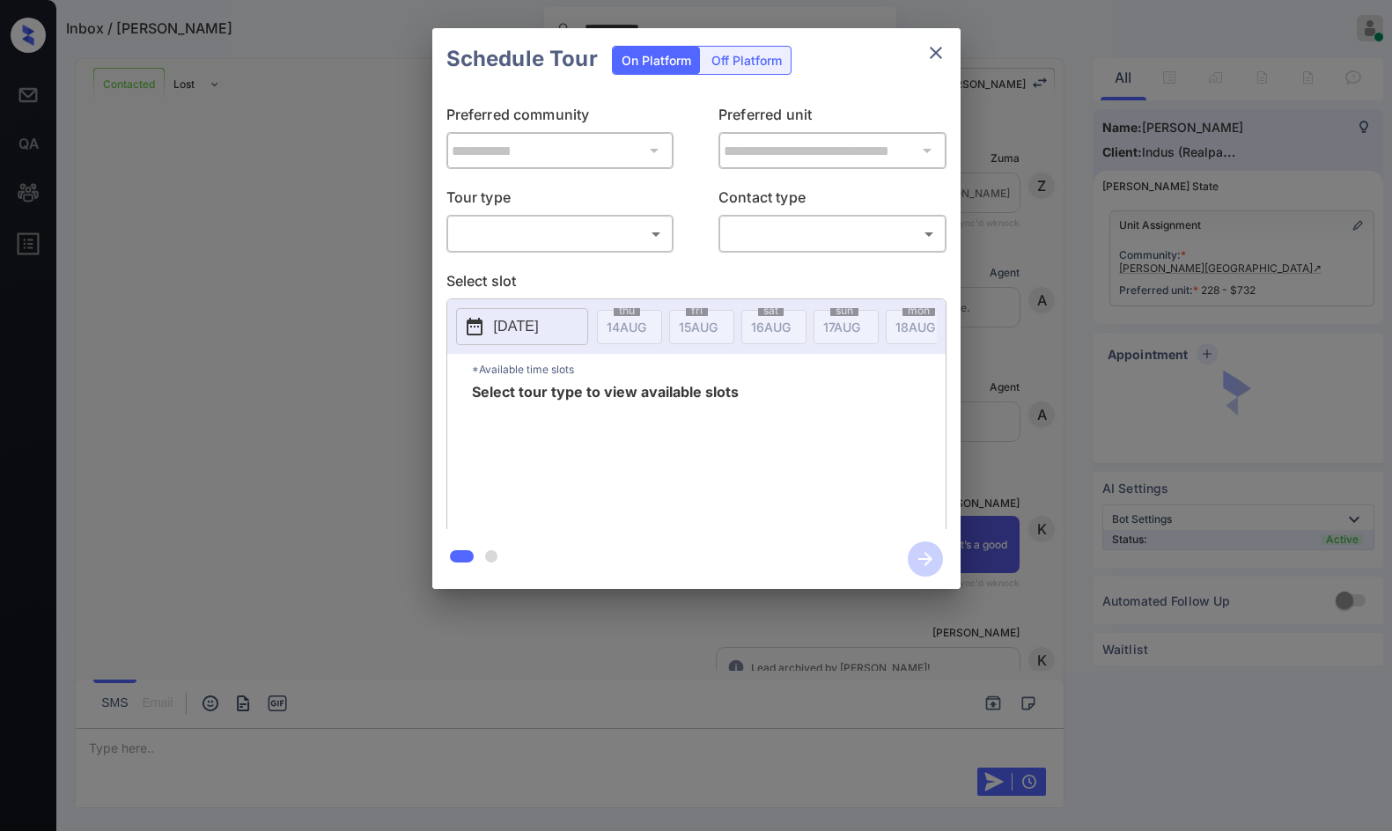
scroll to position [1225, 0]
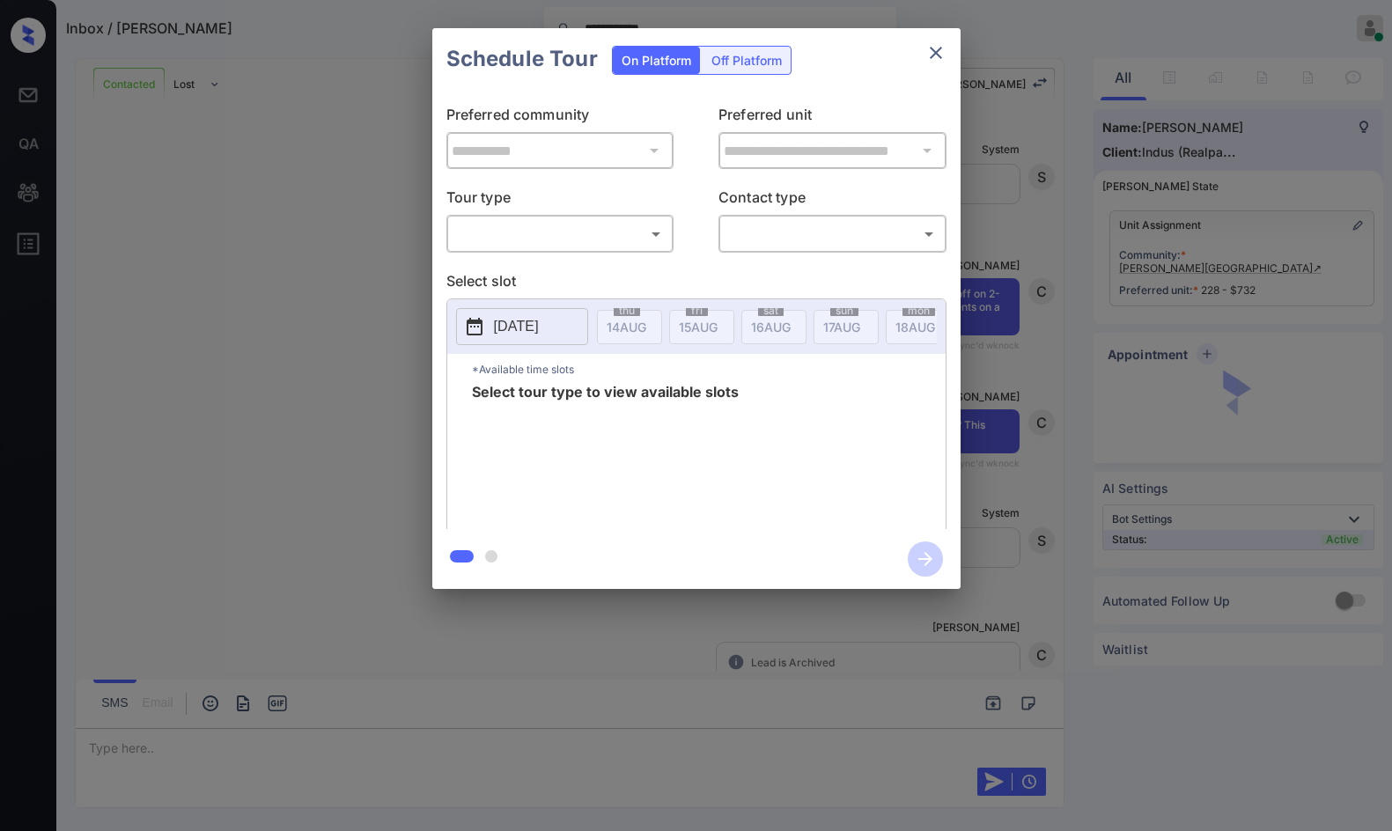
click at [588, 227] on body "**********" at bounding box center [696, 415] width 1392 height 831
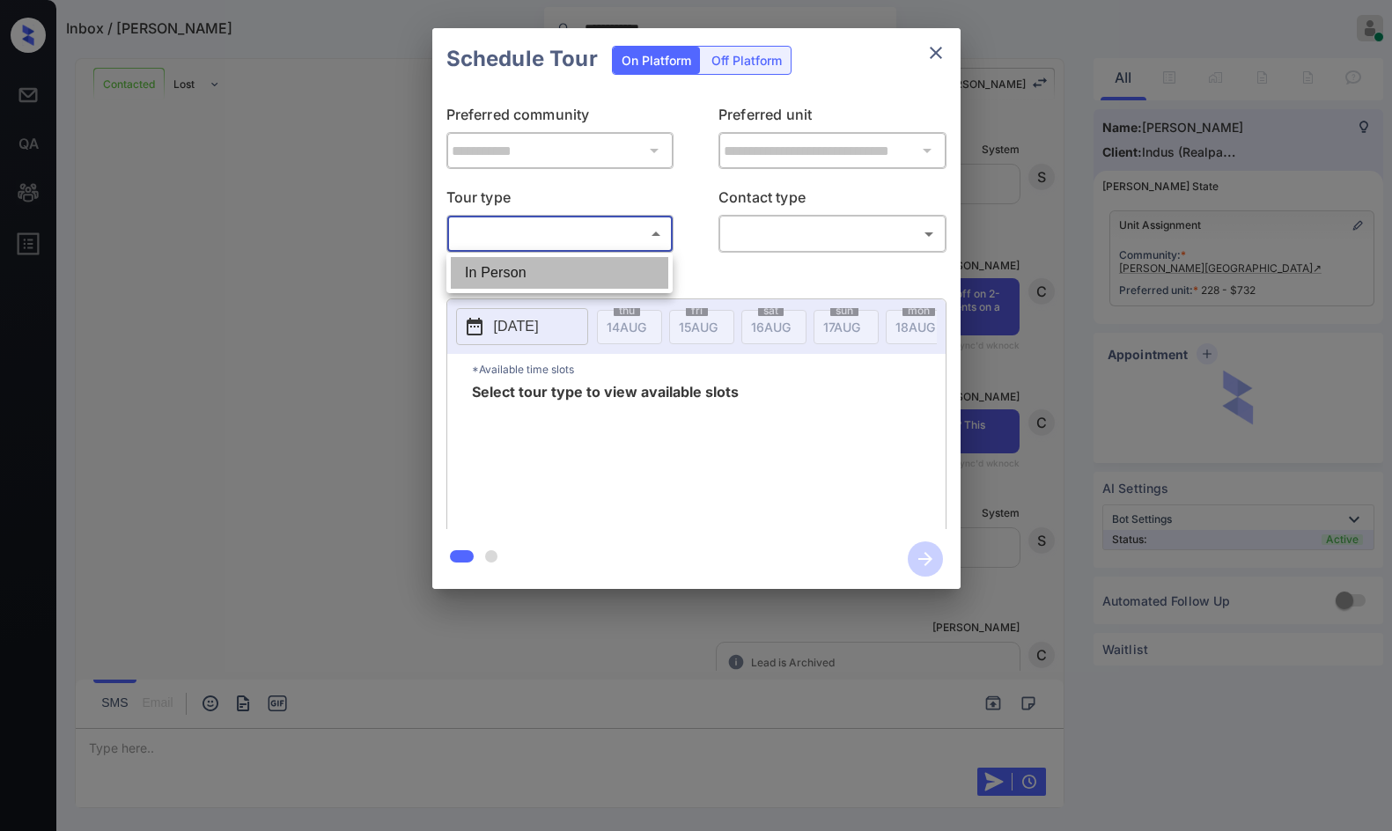
click at [583, 262] on li "In Person" at bounding box center [559, 273] width 217 height 32
type input "********"
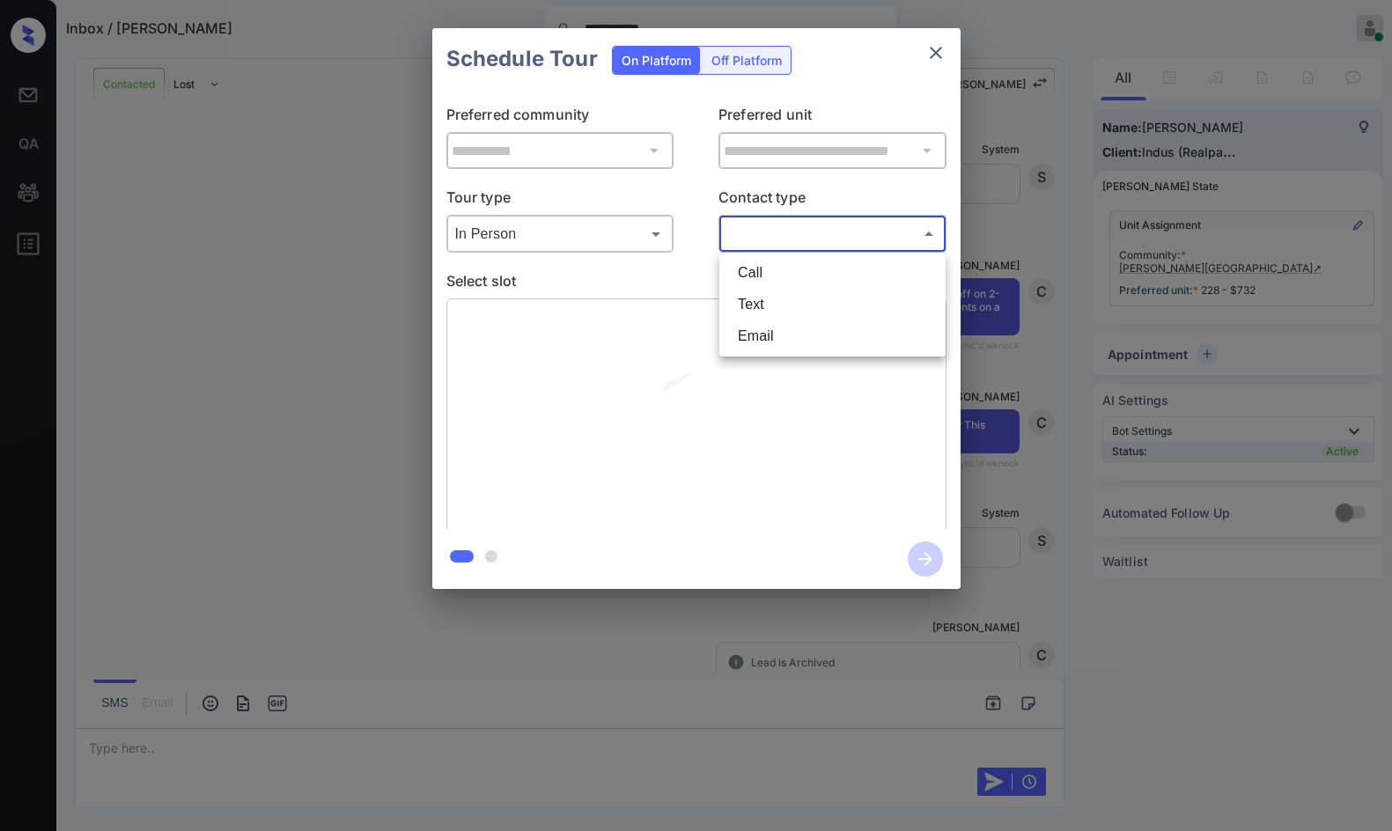
click at [739, 241] on body "**********" at bounding box center [696, 415] width 1392 height 831
click at [739, 300] on li "Text" at bounding box center [832, 305] width 217 height 32
type input "****"
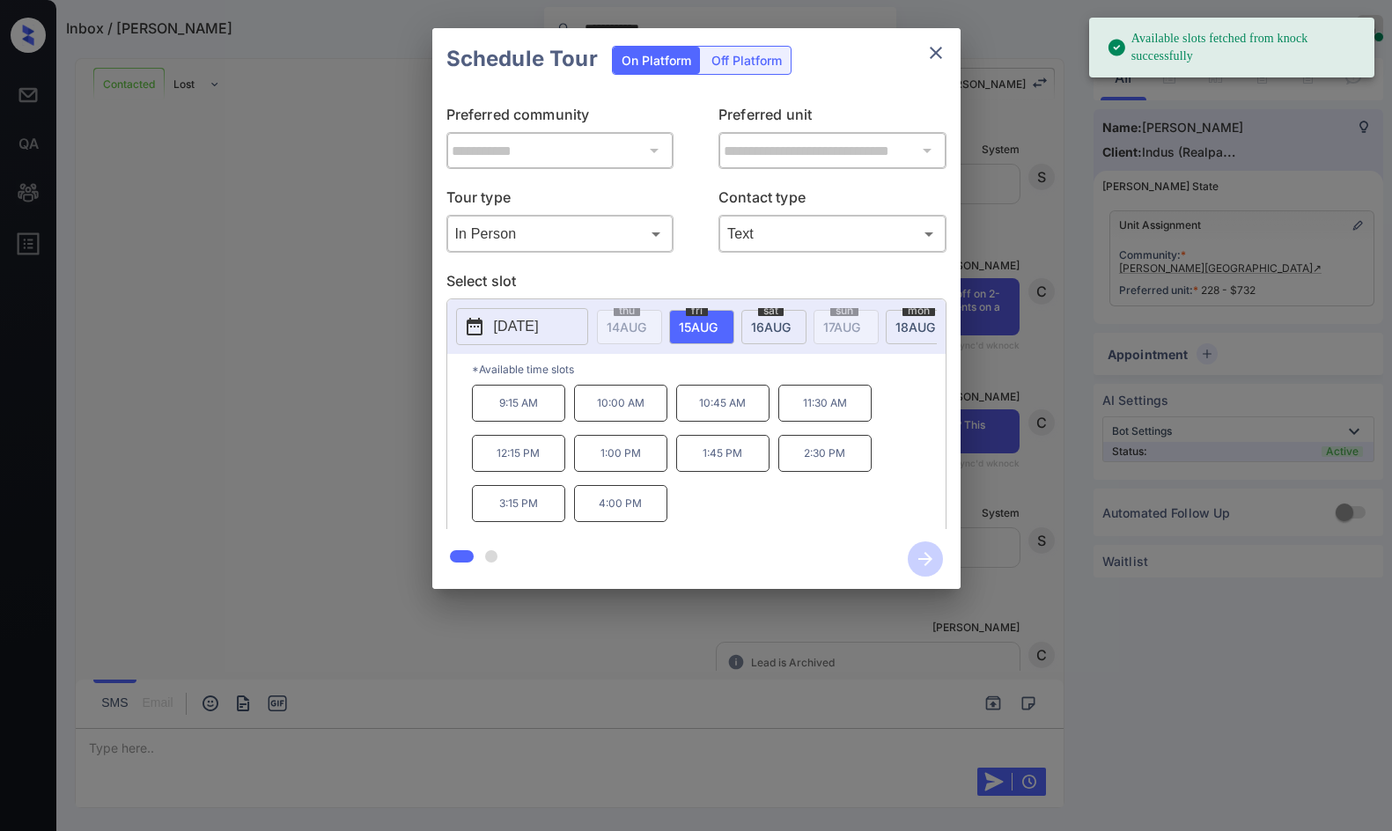
click at [646, 327] on span "[DATE]" at bounding box center [627, 327] width 40 height 15
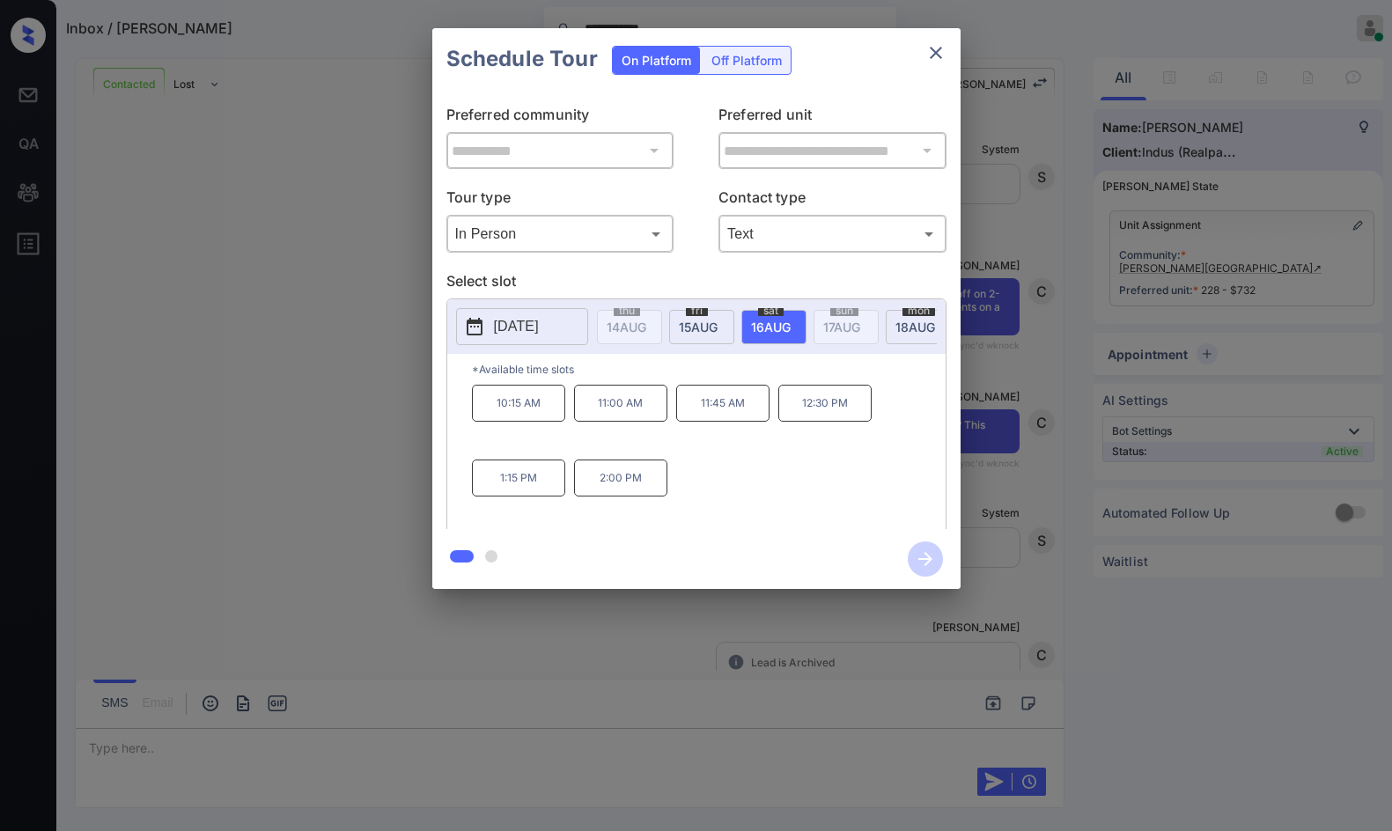
click at [131, 240] on div "**********" at bounding box center [696, 308] width 1392 height 617
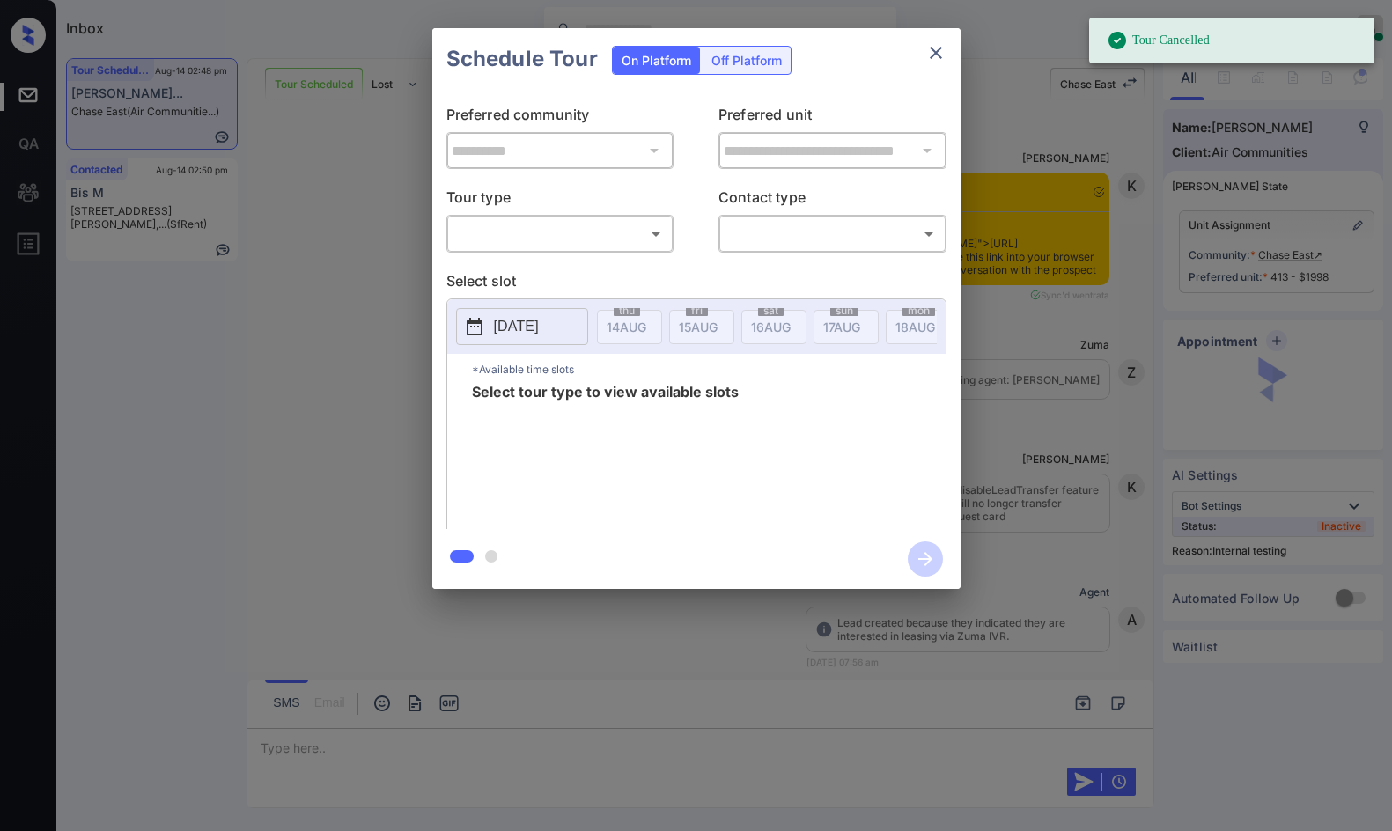
scroll to position [20512, 0]
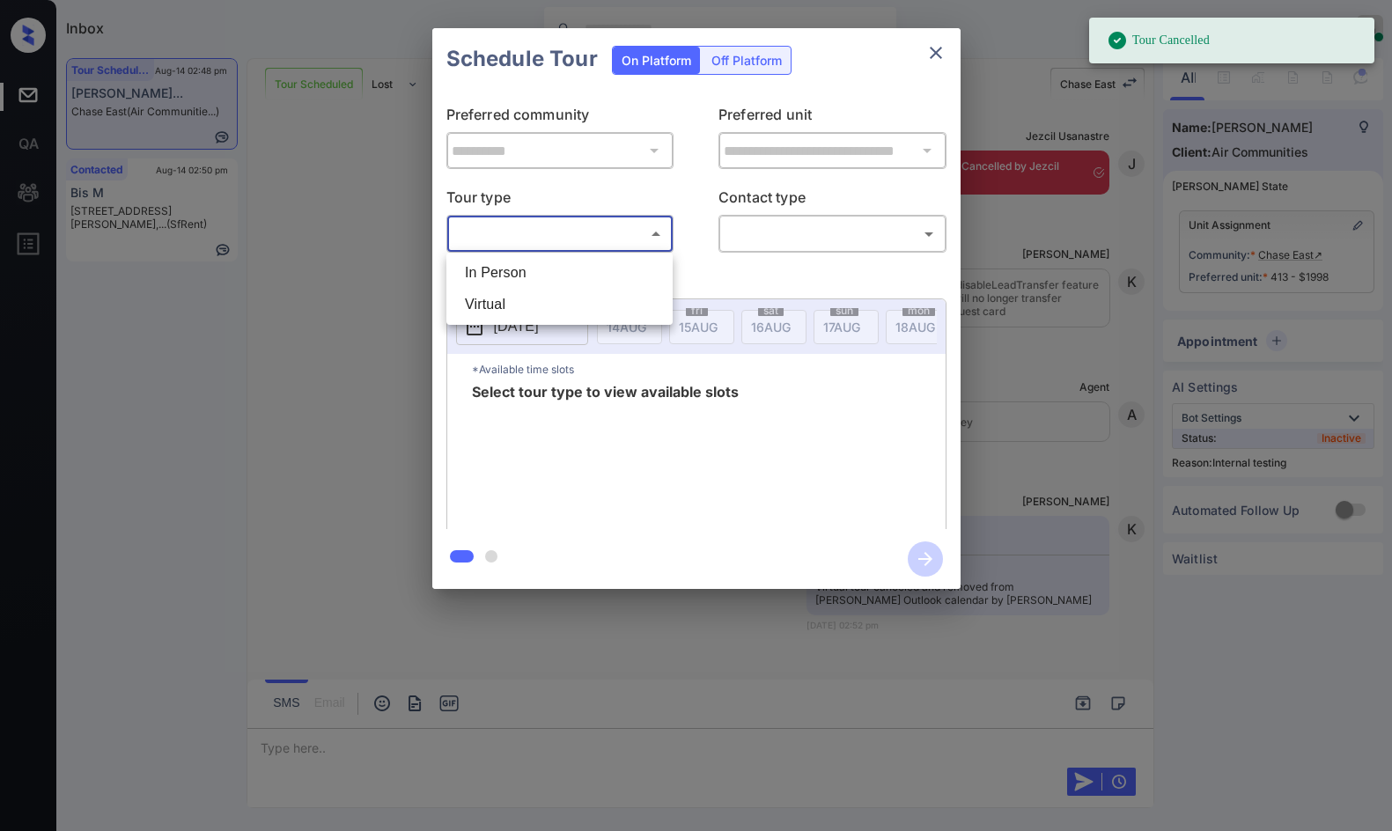
click at [648, 235] on body "Tour Cancelled Inbox Jezcil Usanastre Online Set yourself offline Set yourself …" at bounding box center [696, 415] width 1392 height 831
click at [614, 263] on li "In Person" at bounding box center [559, 273] width 217 height 32
type input "********"
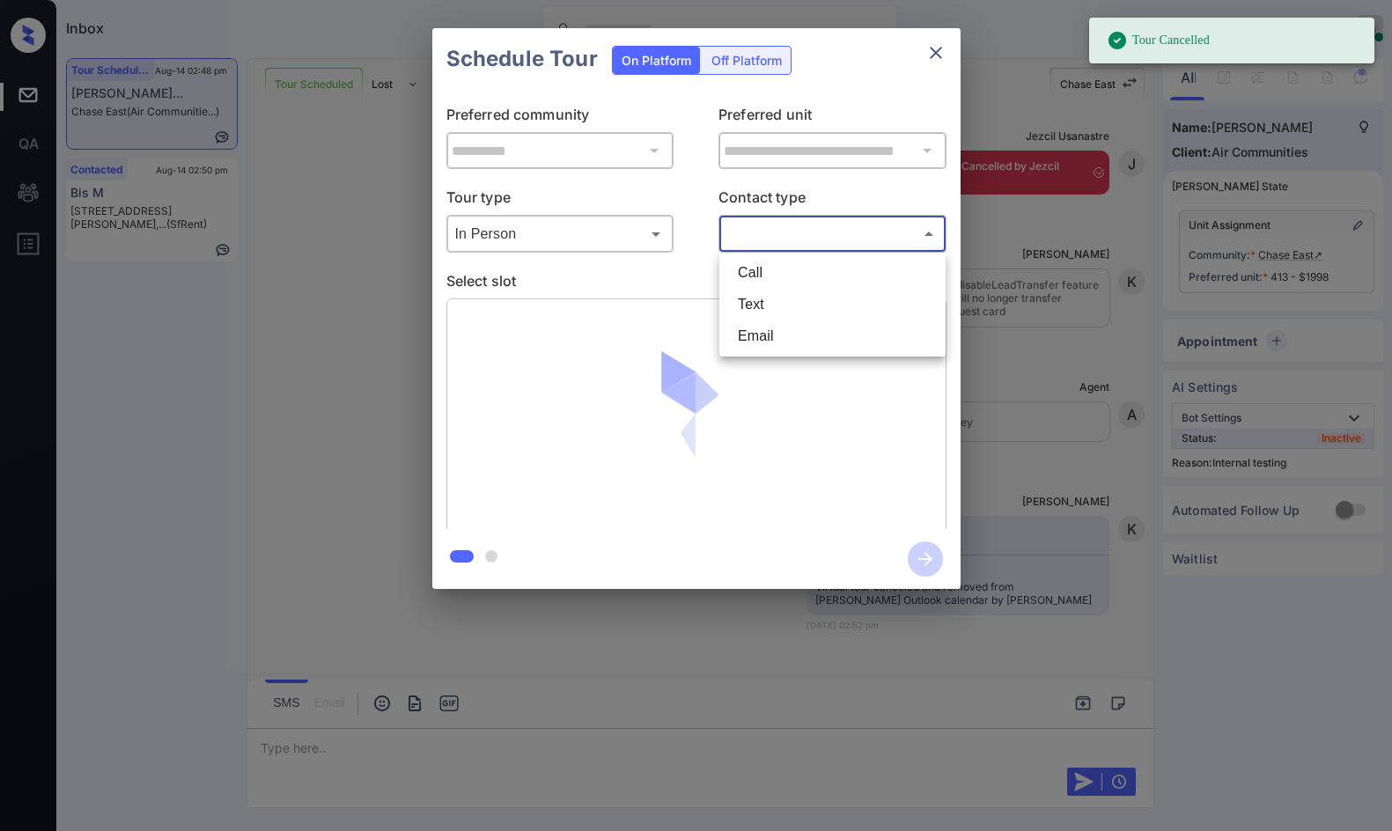
click at [790, 239] on body "Tour Cancelled Inbox Jezcil Usanastre Online Set yourself offline Set yourself …" at bounding box center [696, 415] width 1392 height 831
click at [797, 310] on li "Text" at bounding box center [832, 305] width 217 height 32
type input "****"
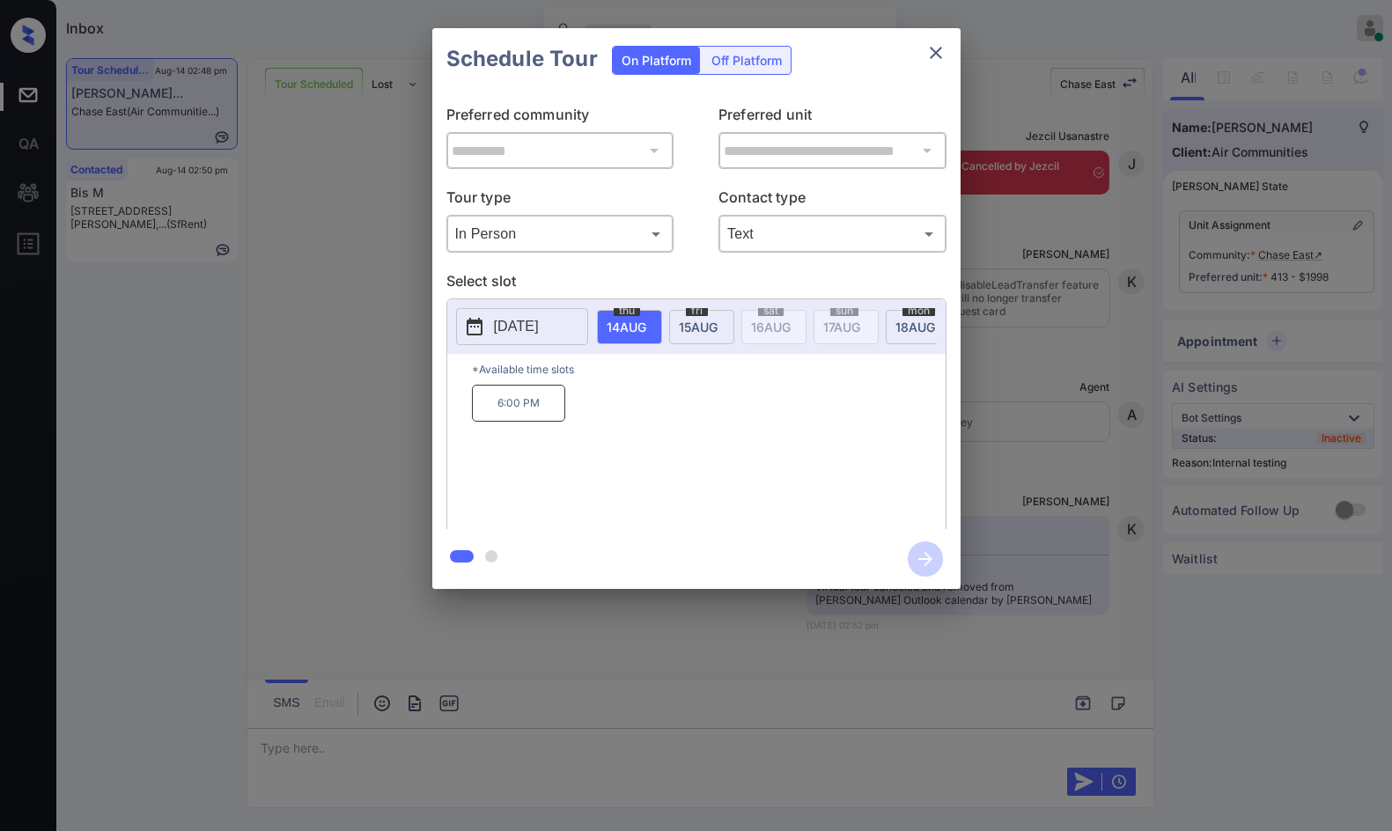
click at [646, 320] on span "[DATE]" at bounding box center [627, 327] width 40 height 15
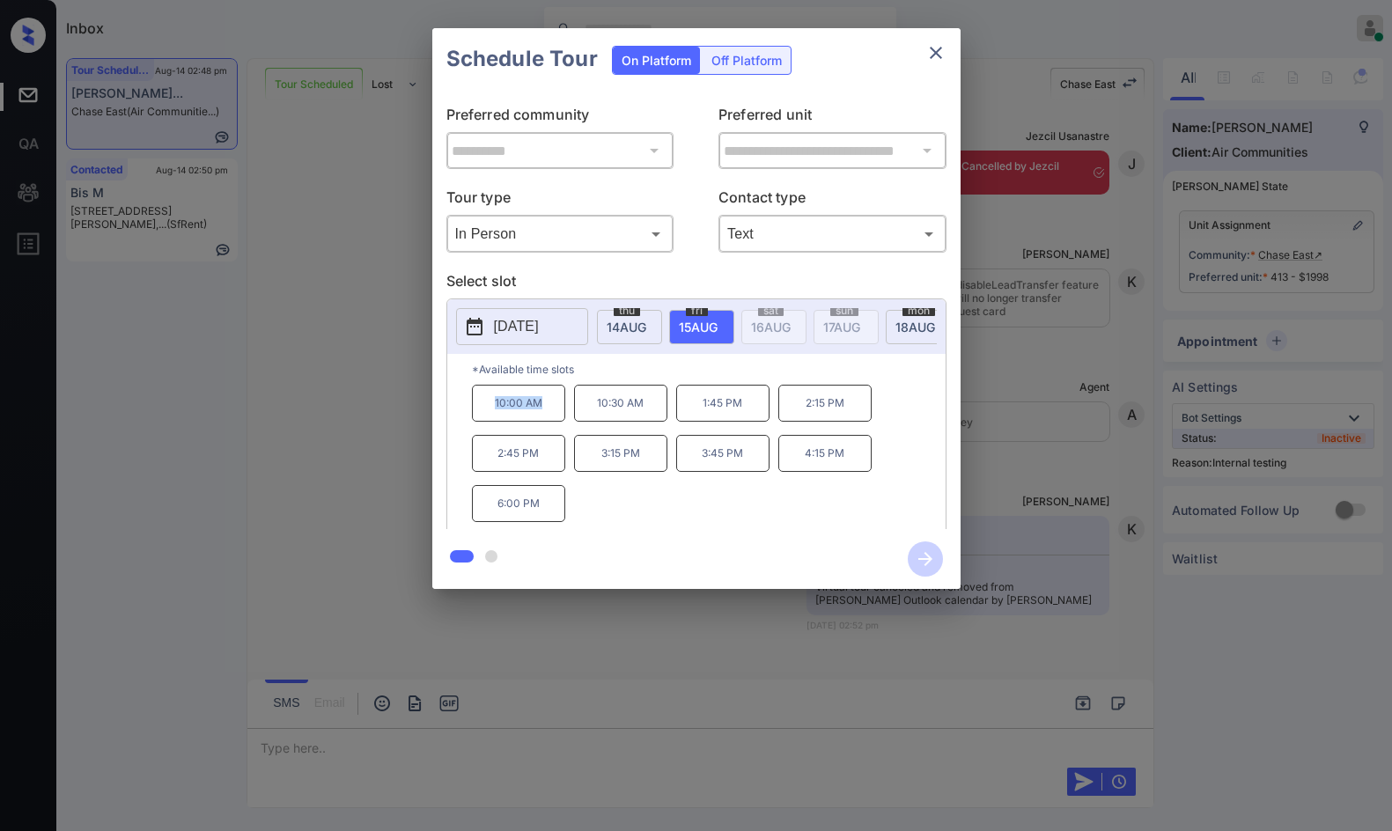
drag, startPoint x: 485, startPoint y: 419, endPoint x: 537, endPoint y: 418, distance: 51.9
click at [537, 418] on p "10:00 AM" at bounding box center [518, 403] width 93 height 37
copy p "10:00 AM"
drag, startPoint x: 542, startPoint y: 510, endPoint x: 505, endPoint y: 507, distance: 37.1
click at [551, 507] on p "6:00 PM" at bounding box center [518, 503] width 93 height 37
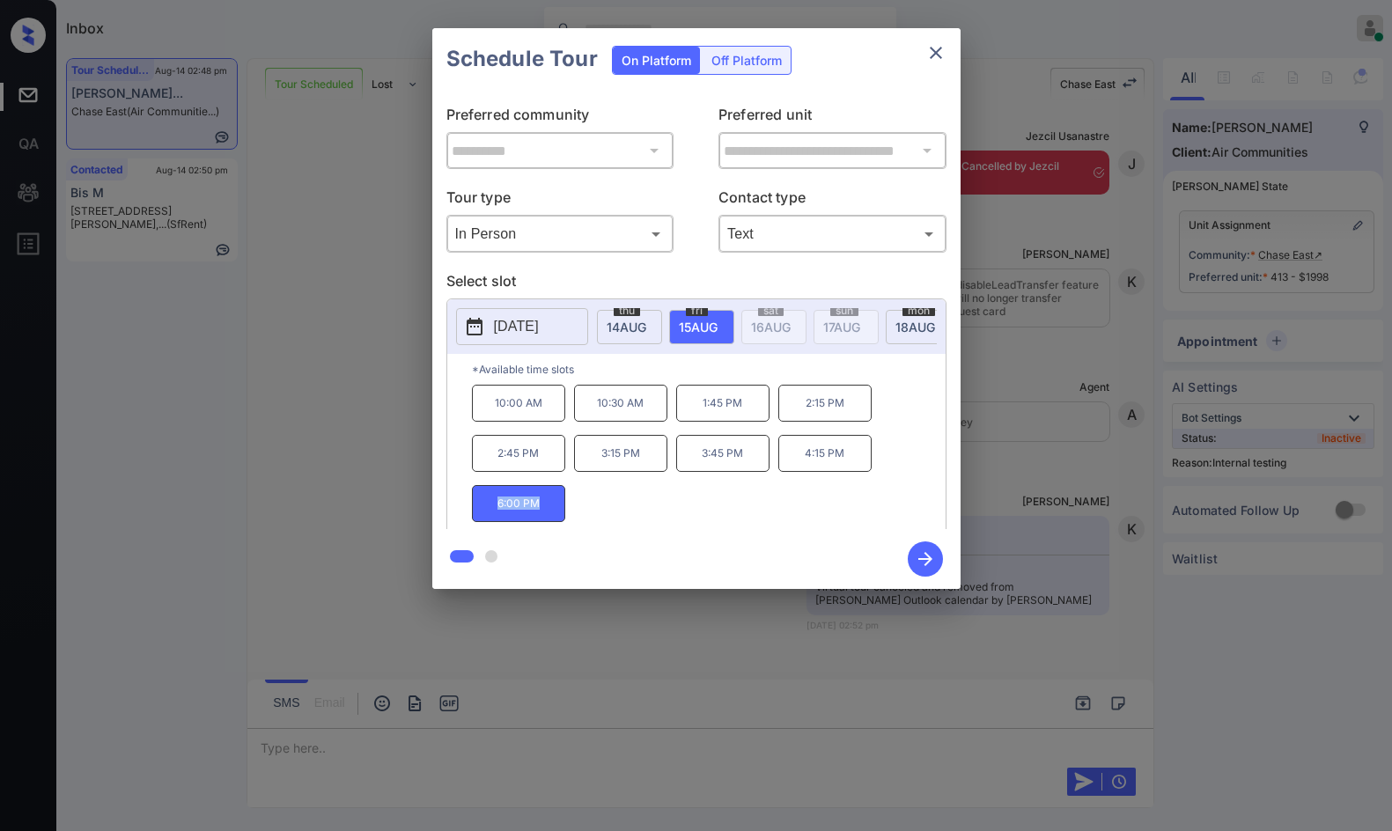
drag, startPoint x: 492, startPoint y: 504, endPoint x: 555, endPoint y: 506, distance: 63.4
click at [555, 506] on p "6:00 PM" at bounding box center [518, 503] width 93 height 37
copy p "6:00 PM"
click at [320, 306] on div "**********" at bounding box center [696, 308] width 1392 height 617
